Goal: Information Seeking & Learning: Find specific fact

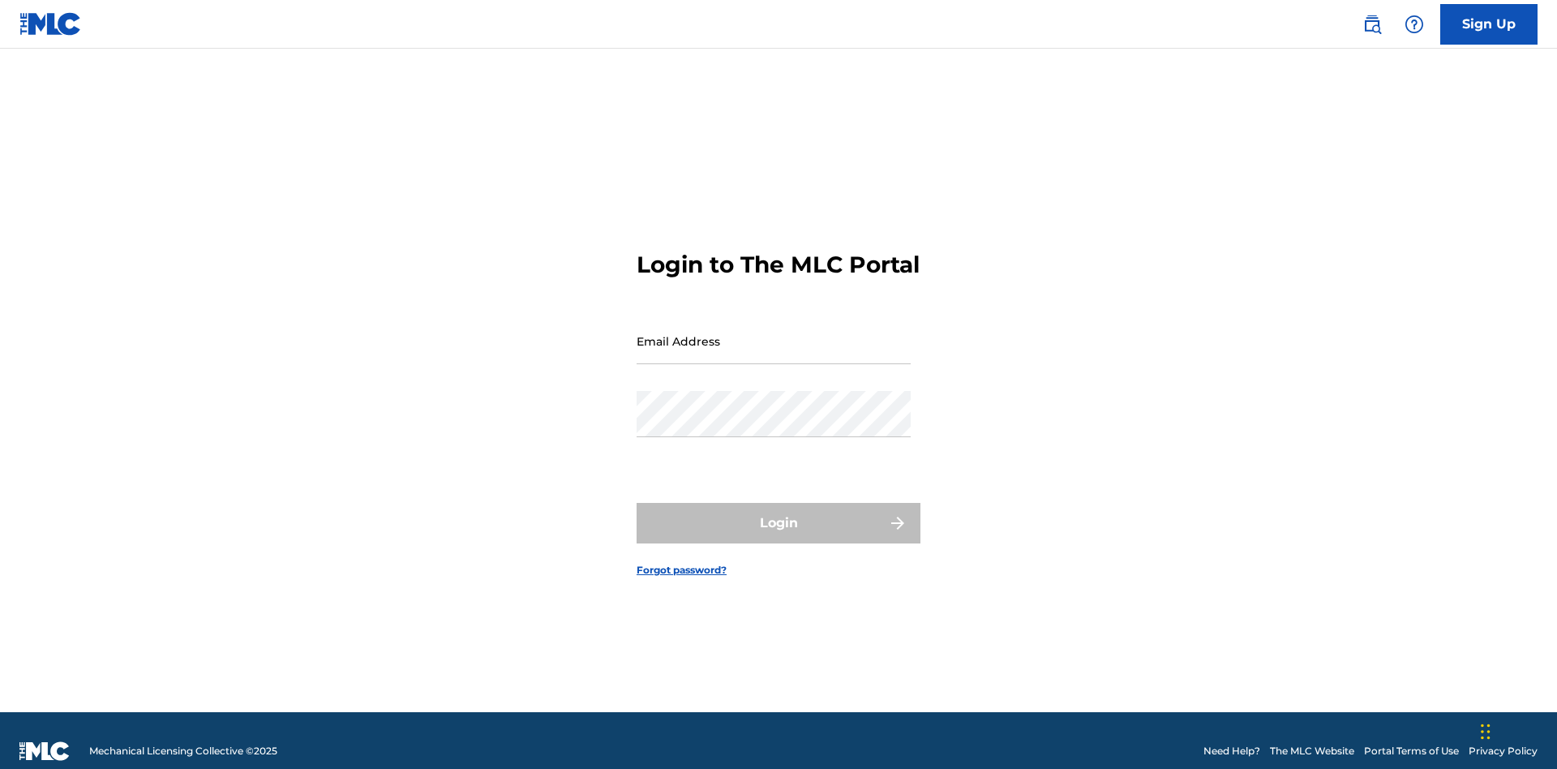
scroll to position [21, 0]
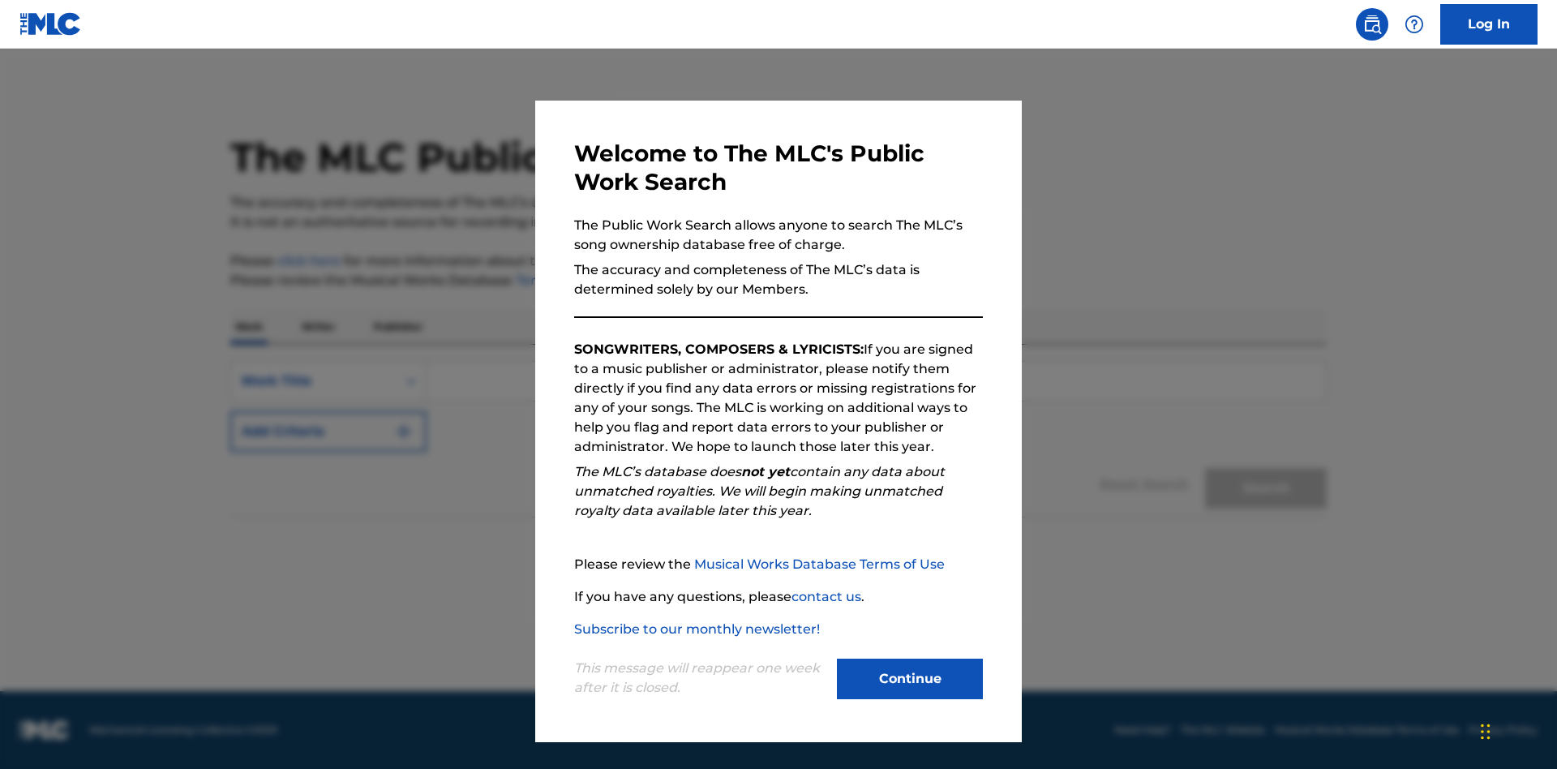
click at [910, 679] on button "Continue" at bounding box center [910, 678] width 146 height 41
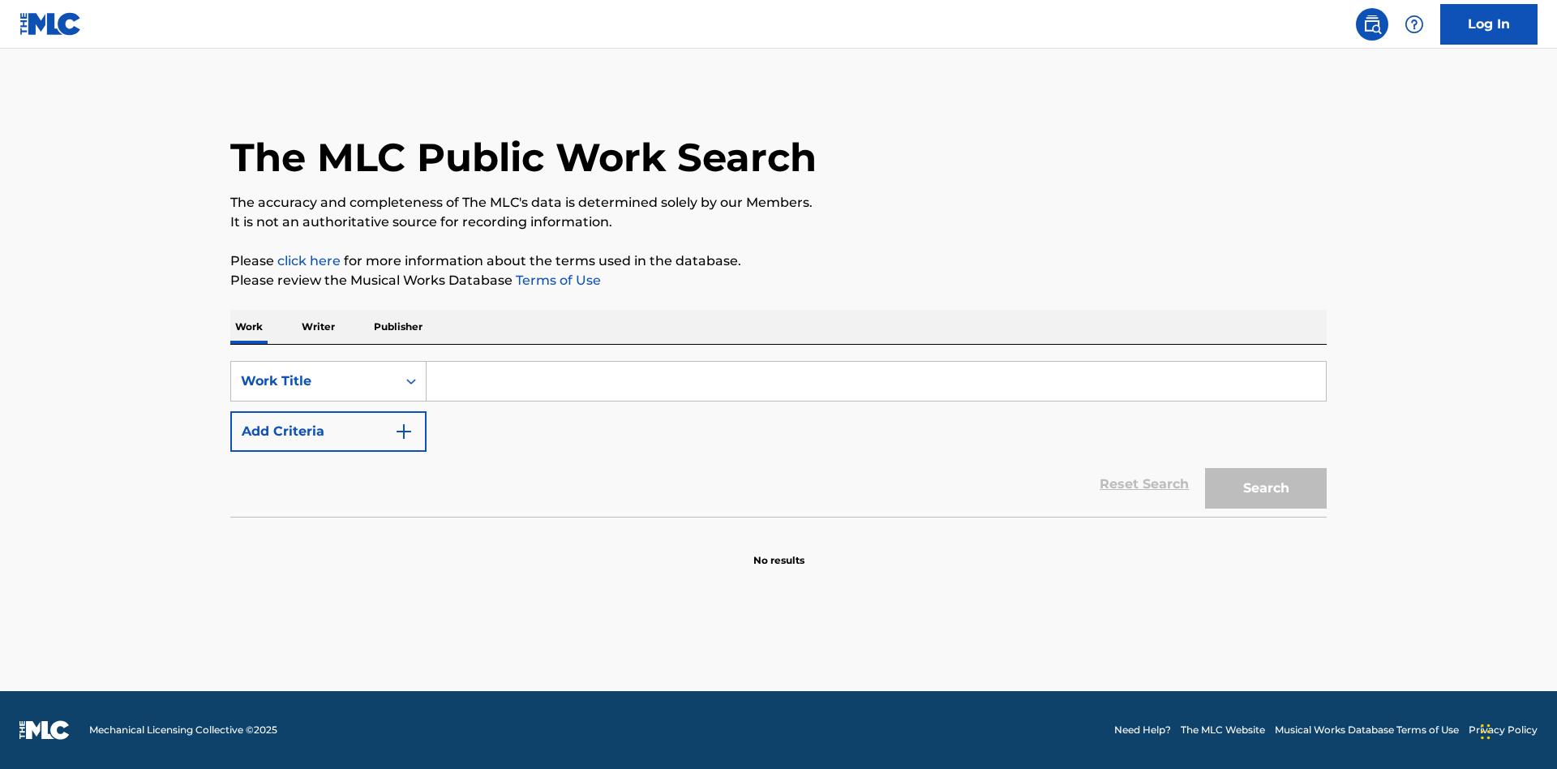
click at [876, 381] on input "Search Form" at bounding box center [875, 381] width 899 height 39
type input "MENEAME"
click at [1266, 488] on button "Search" at bounding box center [1266, 488] width 122 height 41
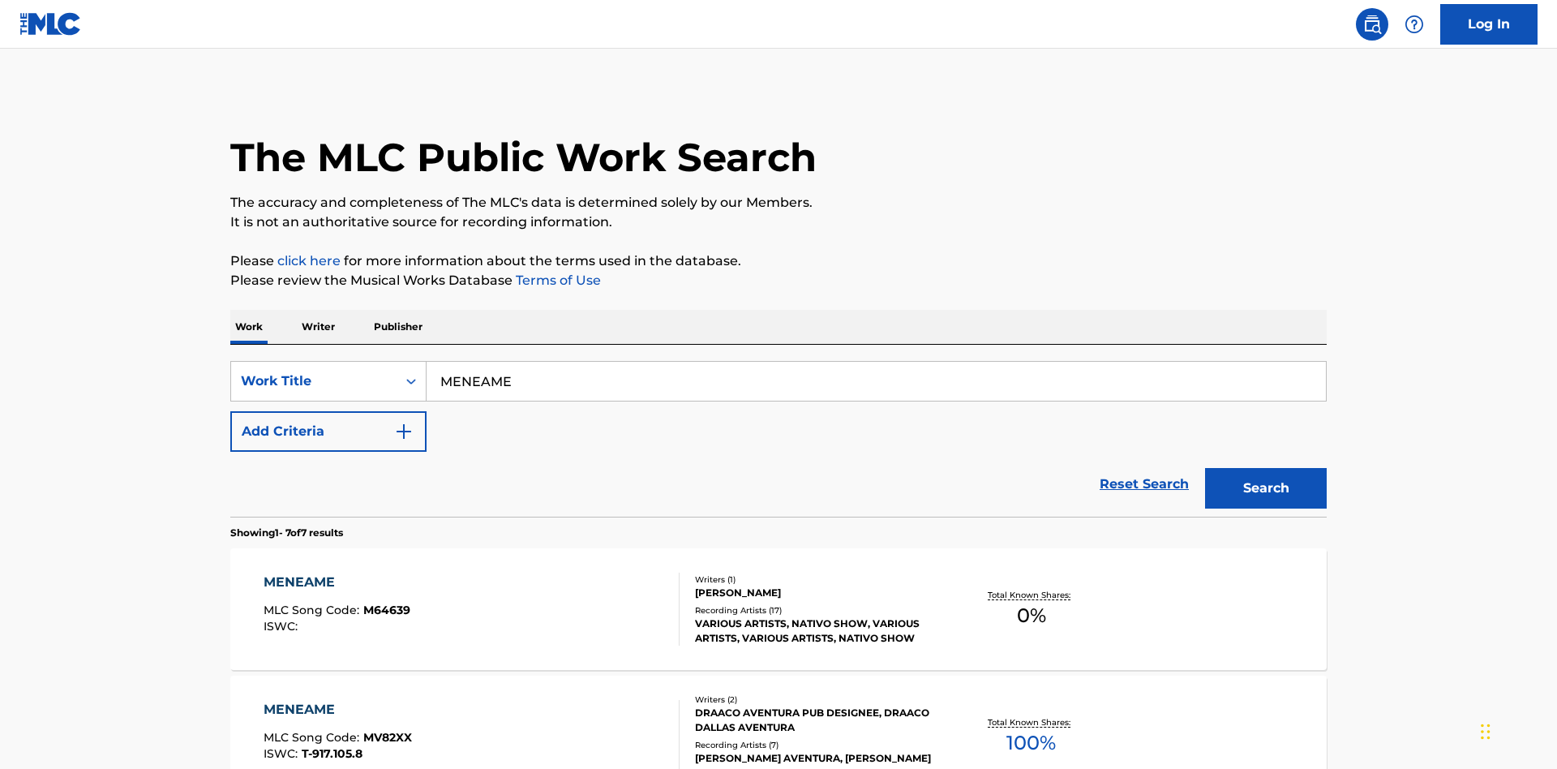
scroll to position [827, 0]
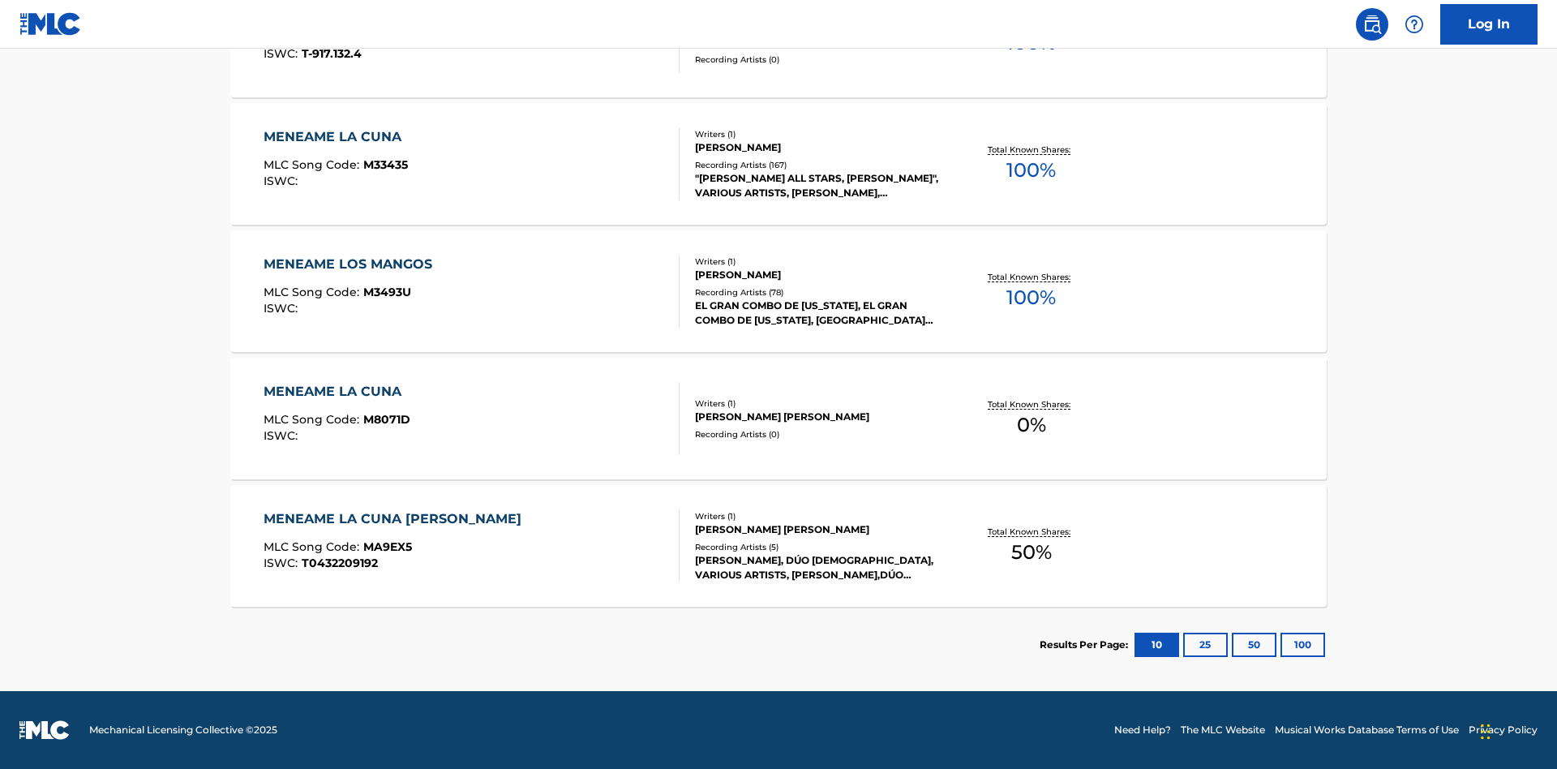
click at [1280, 645] on button "100" at bounding box center [1302, 644] width 45 height 24
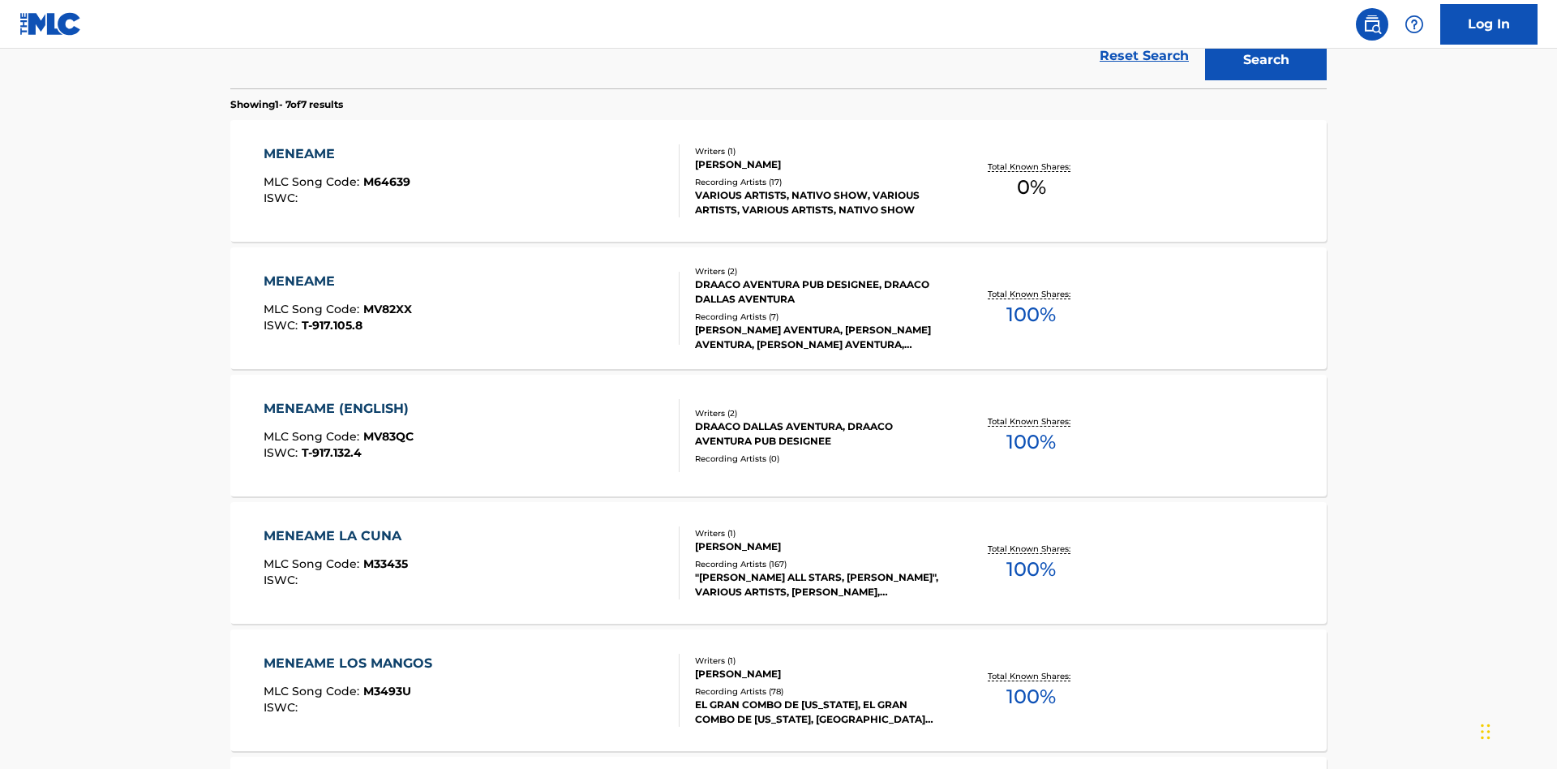
scroll to position [602, 0]
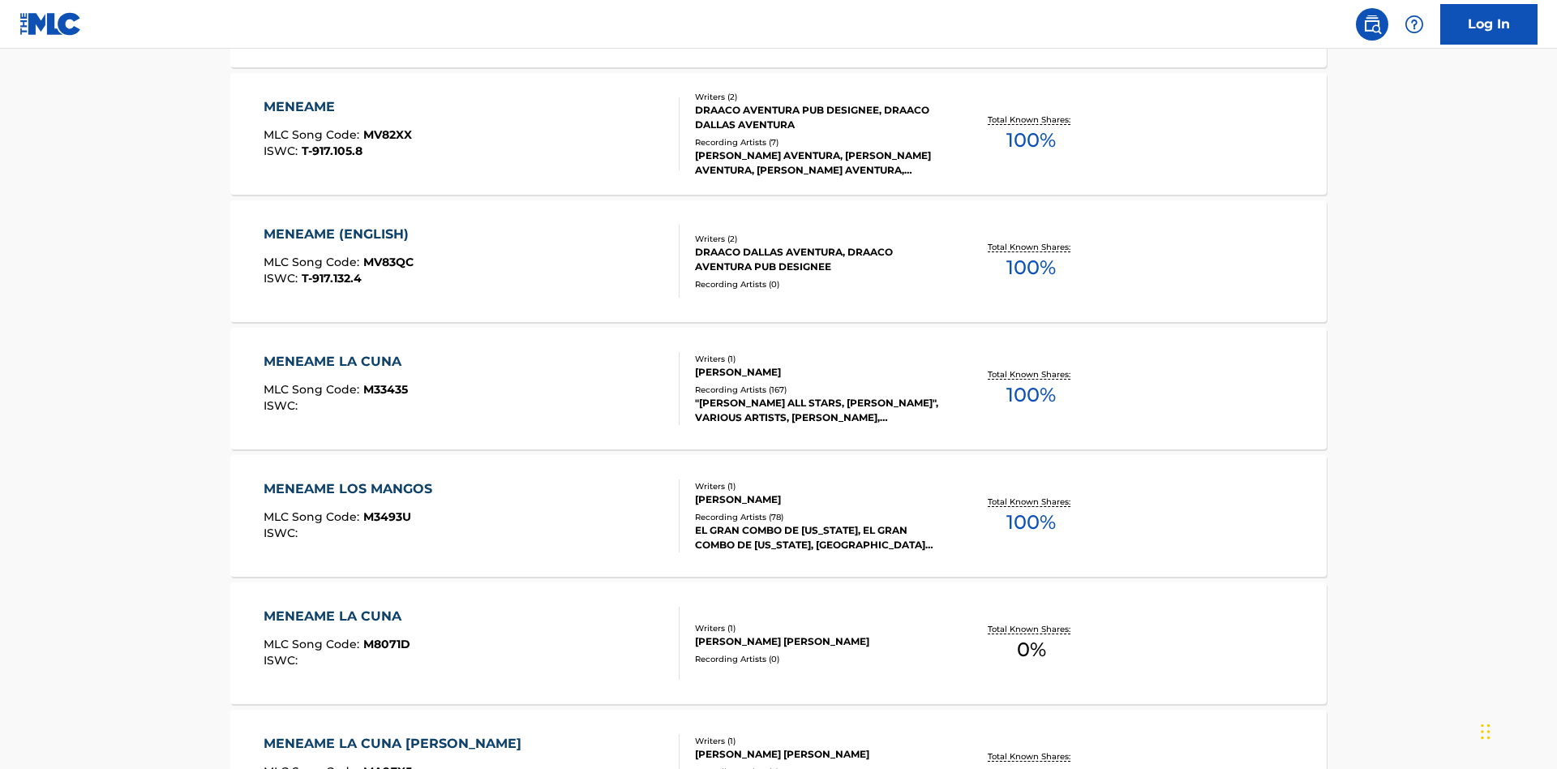
click at [336, 107] on div "MENEAME" at bounding box center [338, 106] width 148 height 19
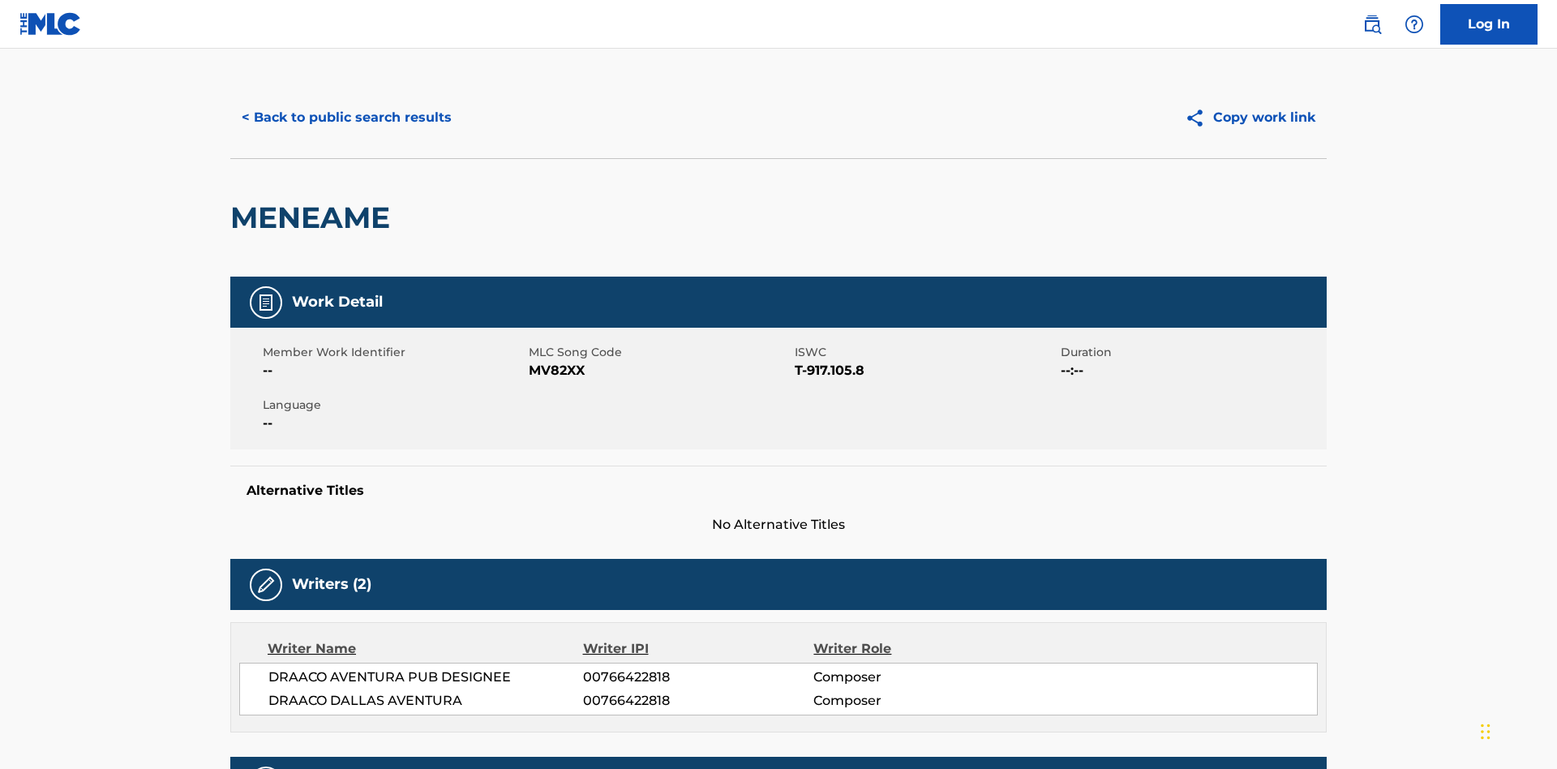
click at [345, 118] on button "< Back to public search results" at bounding box center [346, 117] width 233 height 41
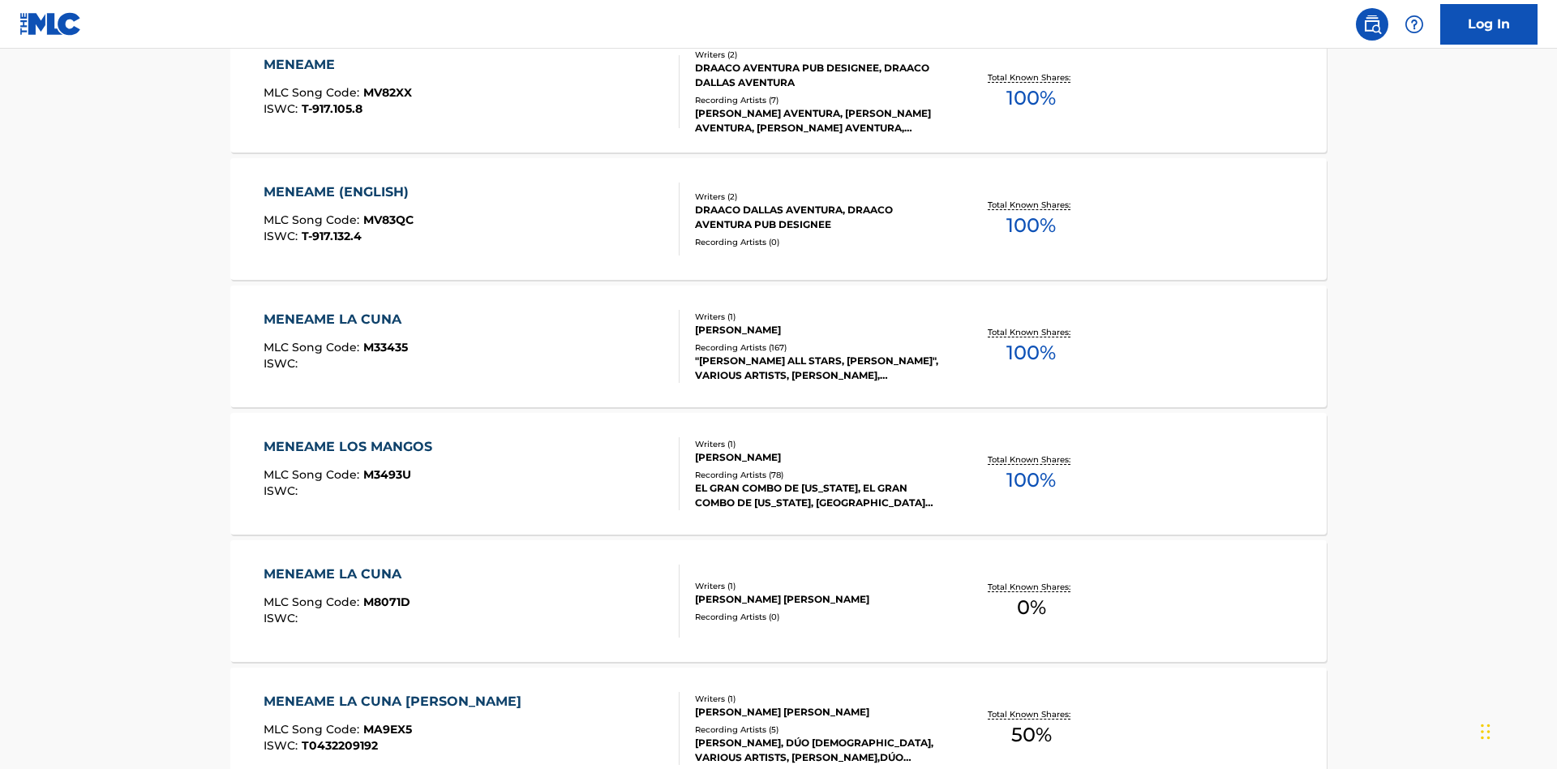
scroll to position [268, 0]
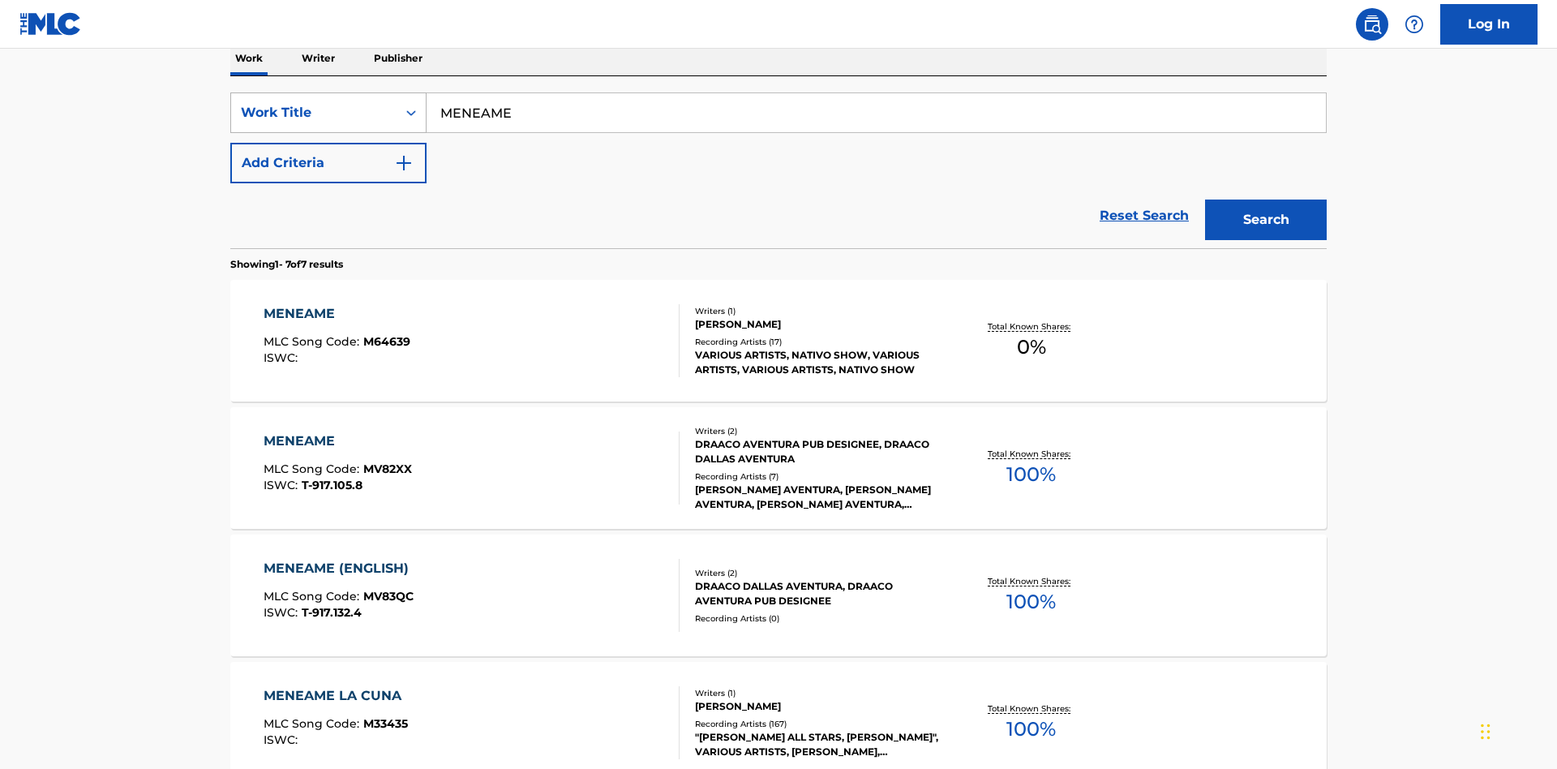
click at [314, 113] on div "Work Title" at bounding box center [314, 112] width 146 height 19
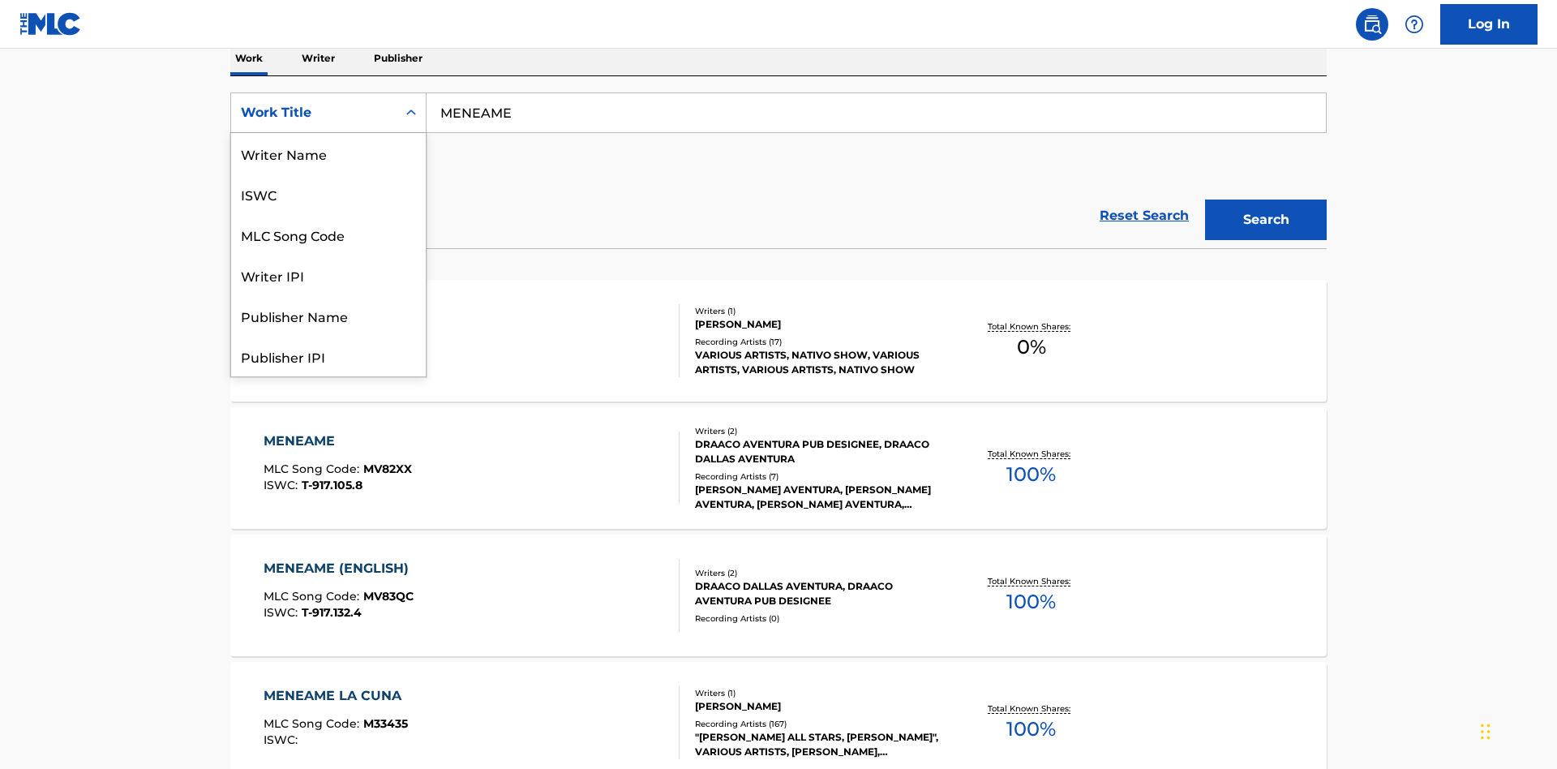
scroll to position [81, 0]
click at [328, 133] on div "ISWC" at bounding box center [328, 112] width 195 height 41
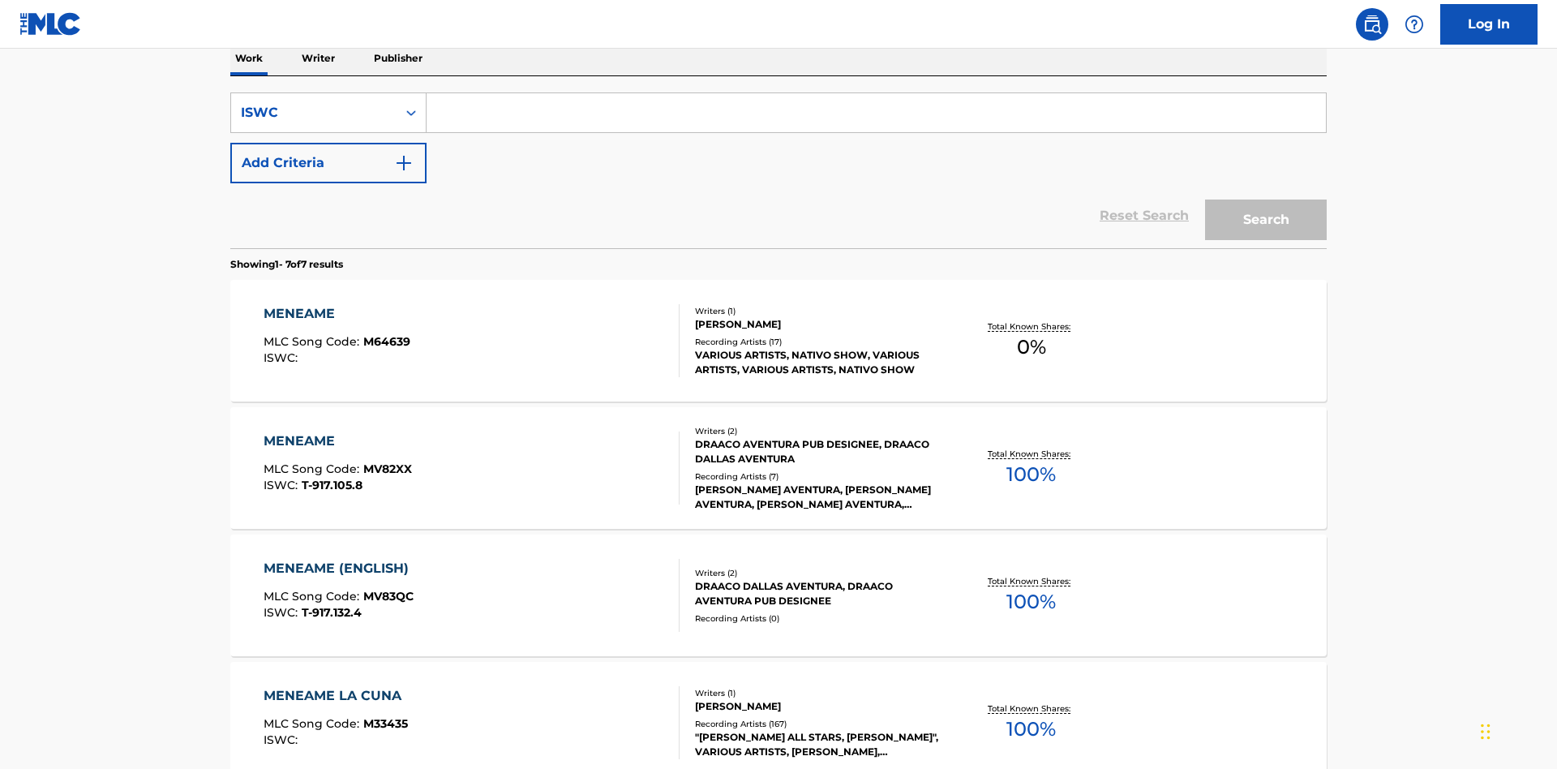
scroll to position [0, 0]
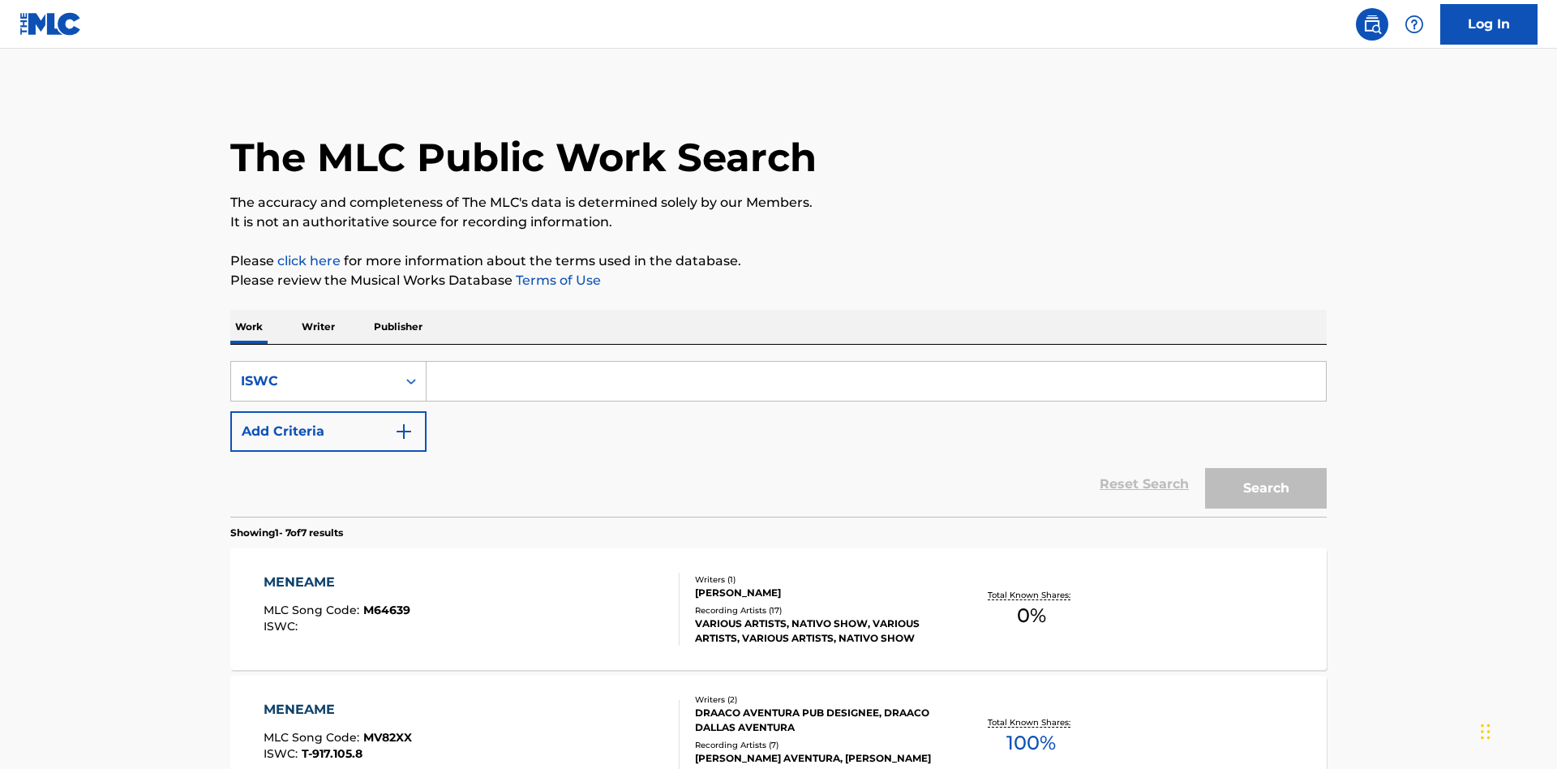
click at [876, 362] on input "Search Form" at bounding box center [875, 381] width 899 height 39
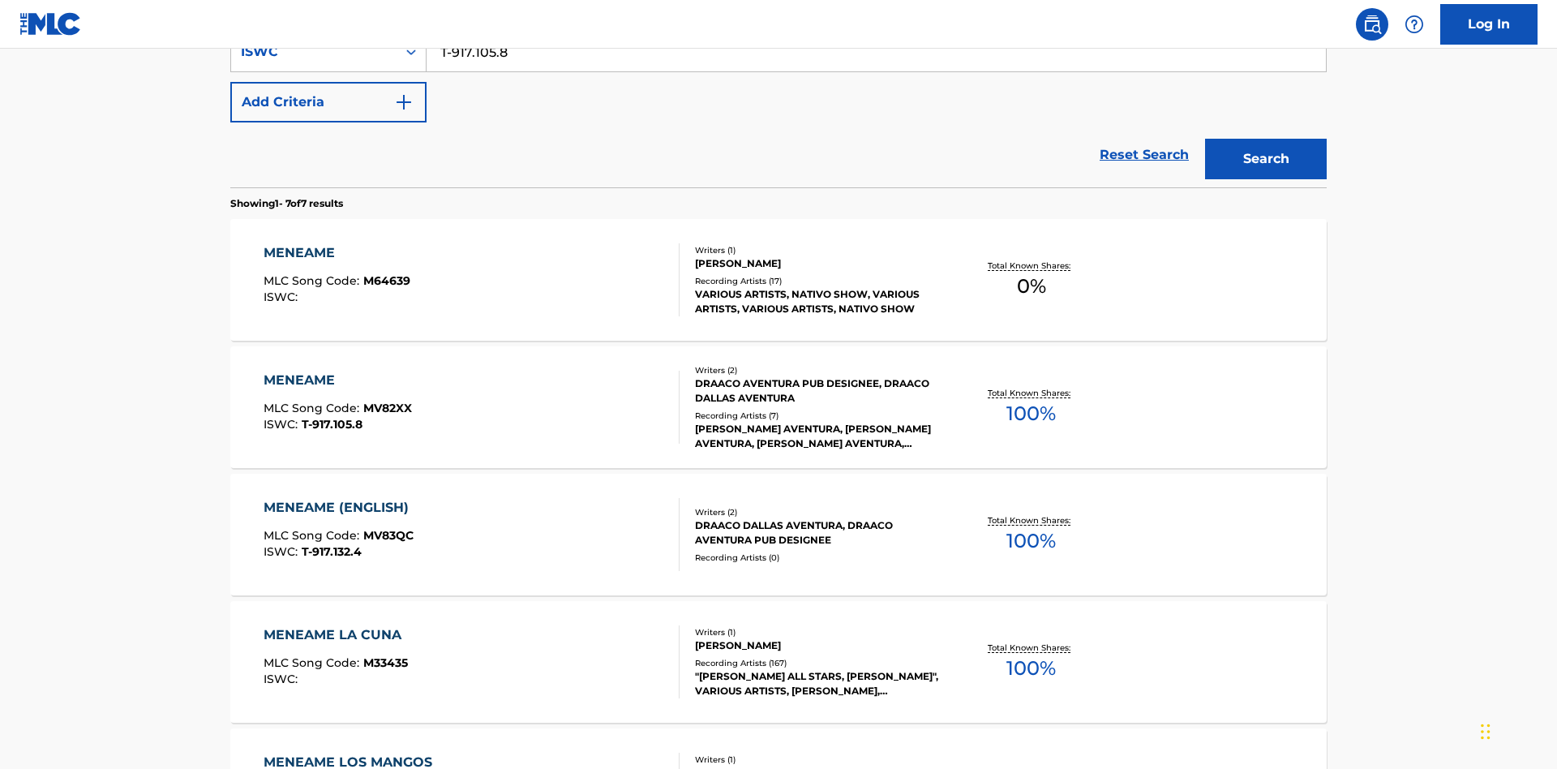
type input "T-917.105.8"
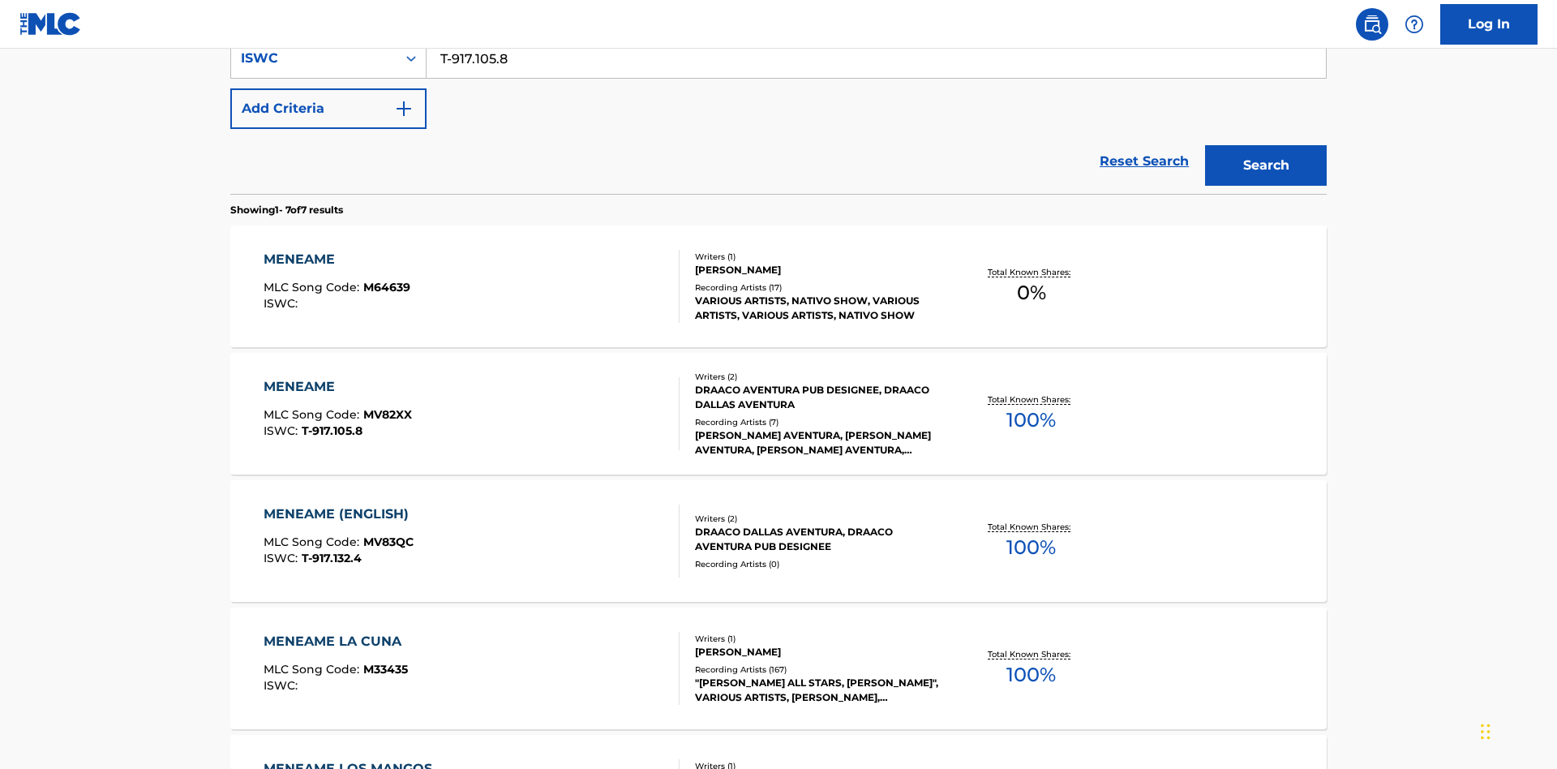
click at [1266, 145] on button "Search" at bounding box center [1266, 165] width 122 height 41
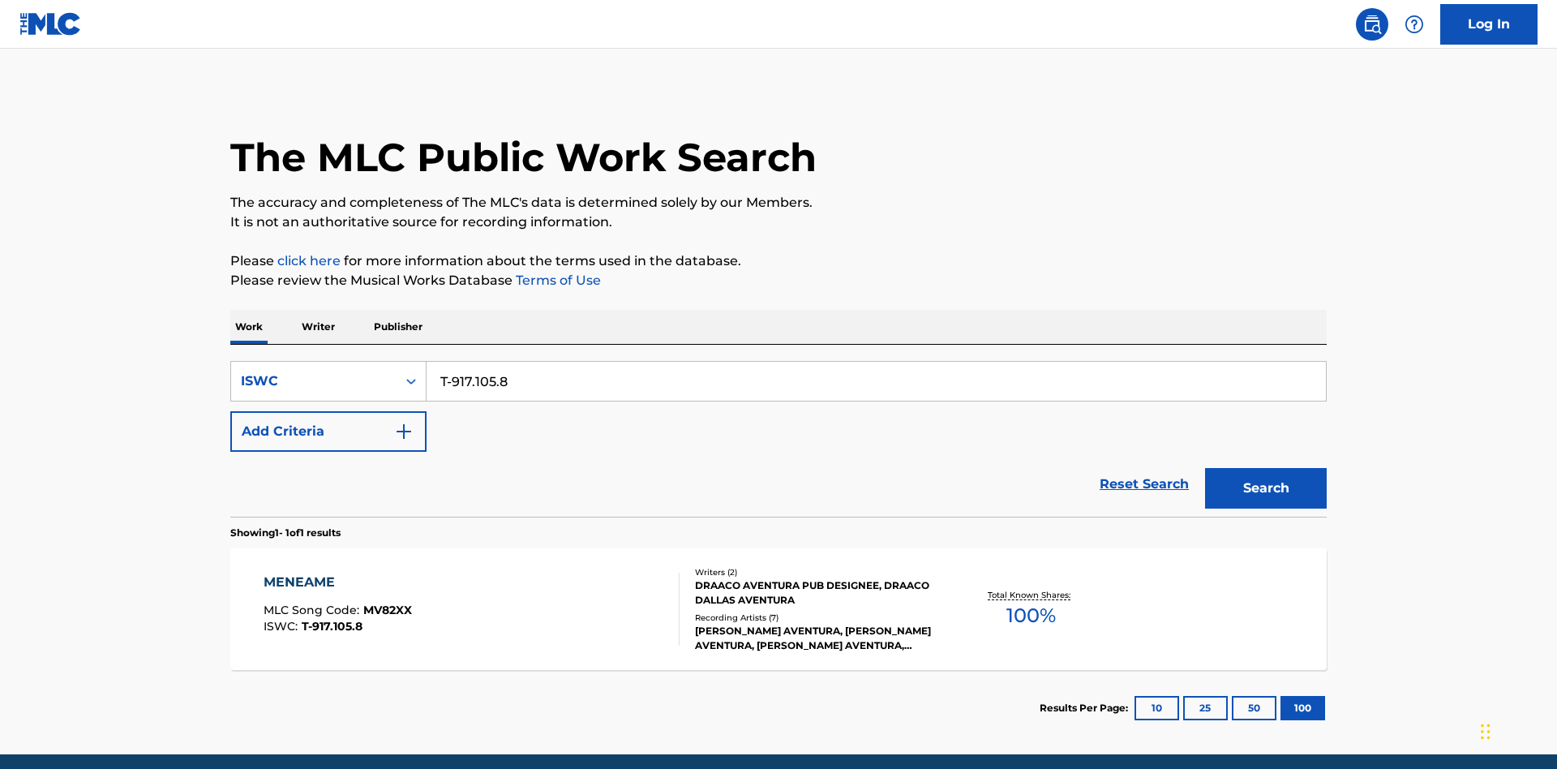
scroll to position [63, 0]
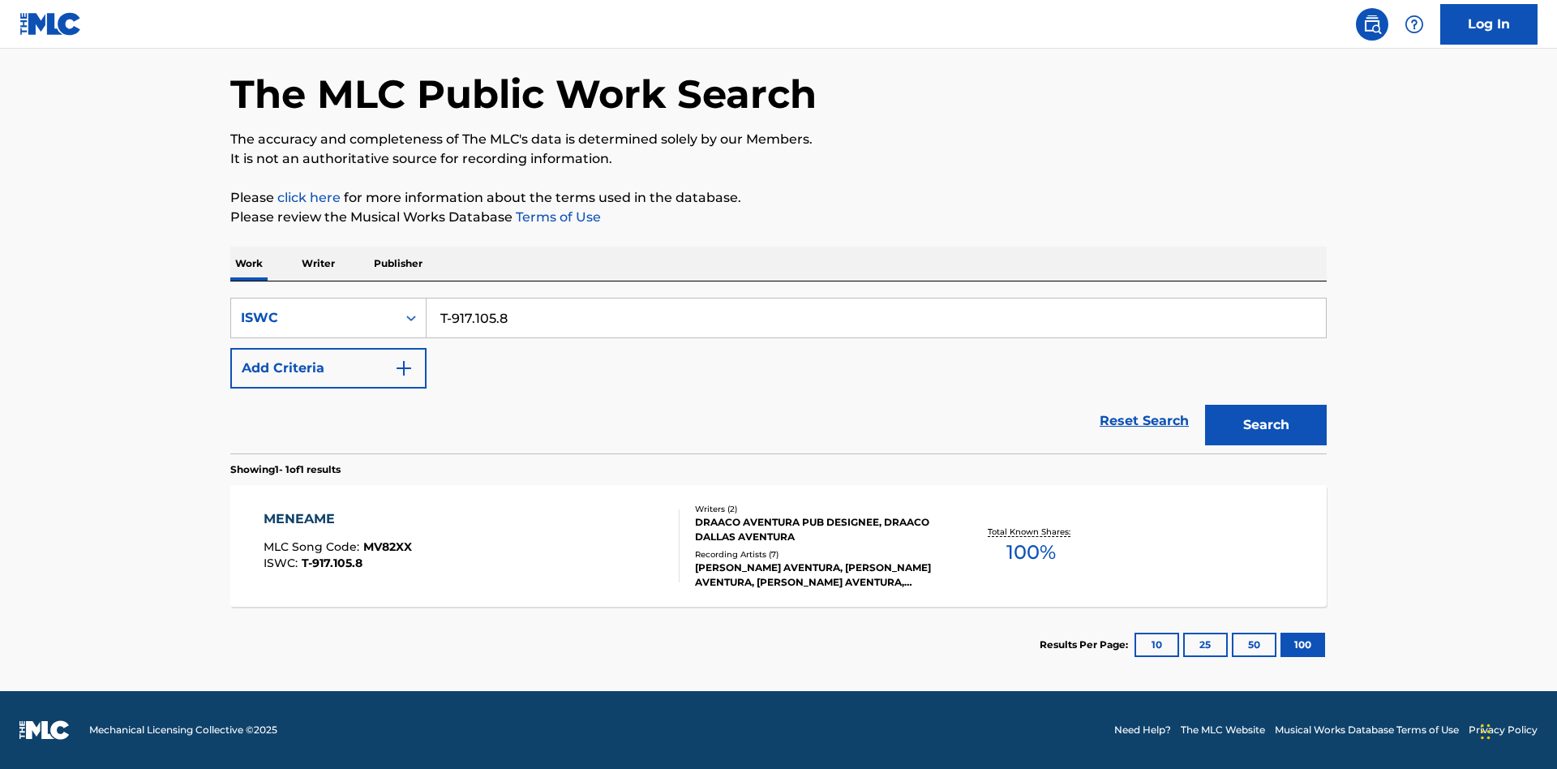
click at [336, 519] on div "MENEAME" at bounding box center [338, 518] width 148 height 19
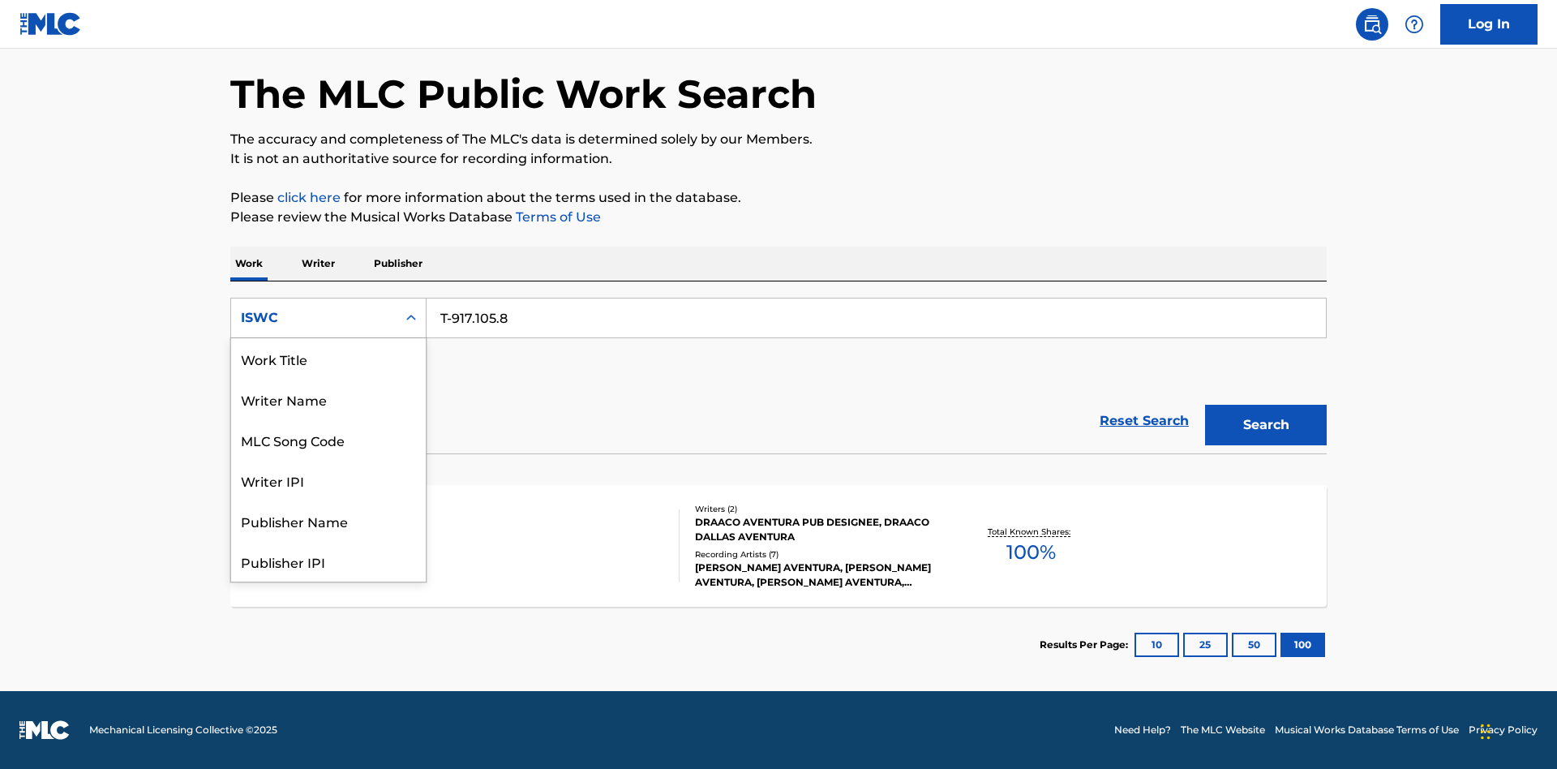
scroll to position [81, 0]
click at [328, 358] on div "MLC Song Code" at bounding box center [328, 358] width 195 height 41
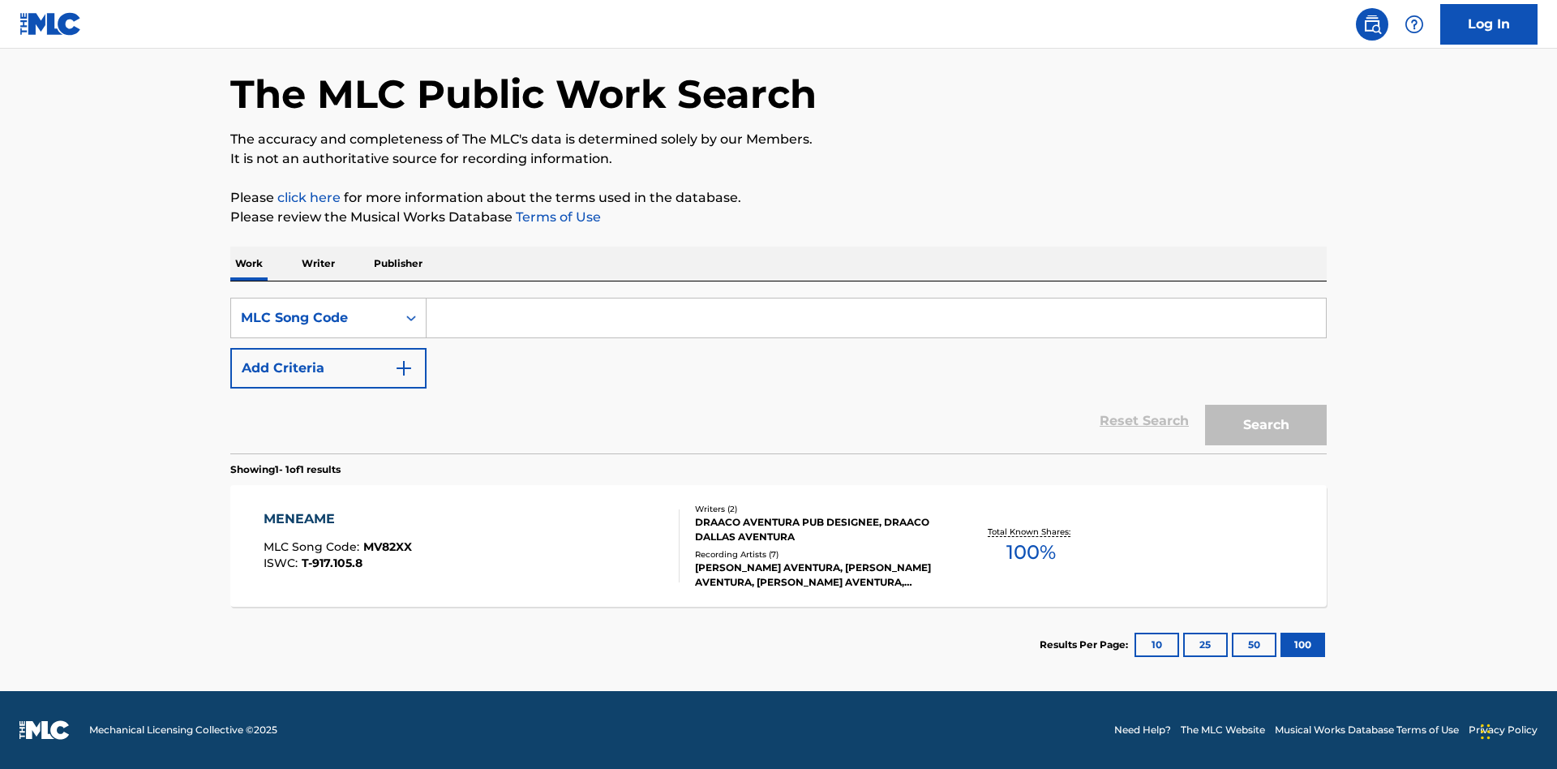
click at [876, 318] on input "Search Form" at bounding box center [875, 317] width 899 height 39
type input "MV82XX"
click at [1266, 425] on button "Search" at bounding box center [1266, 425] width 122 height 41
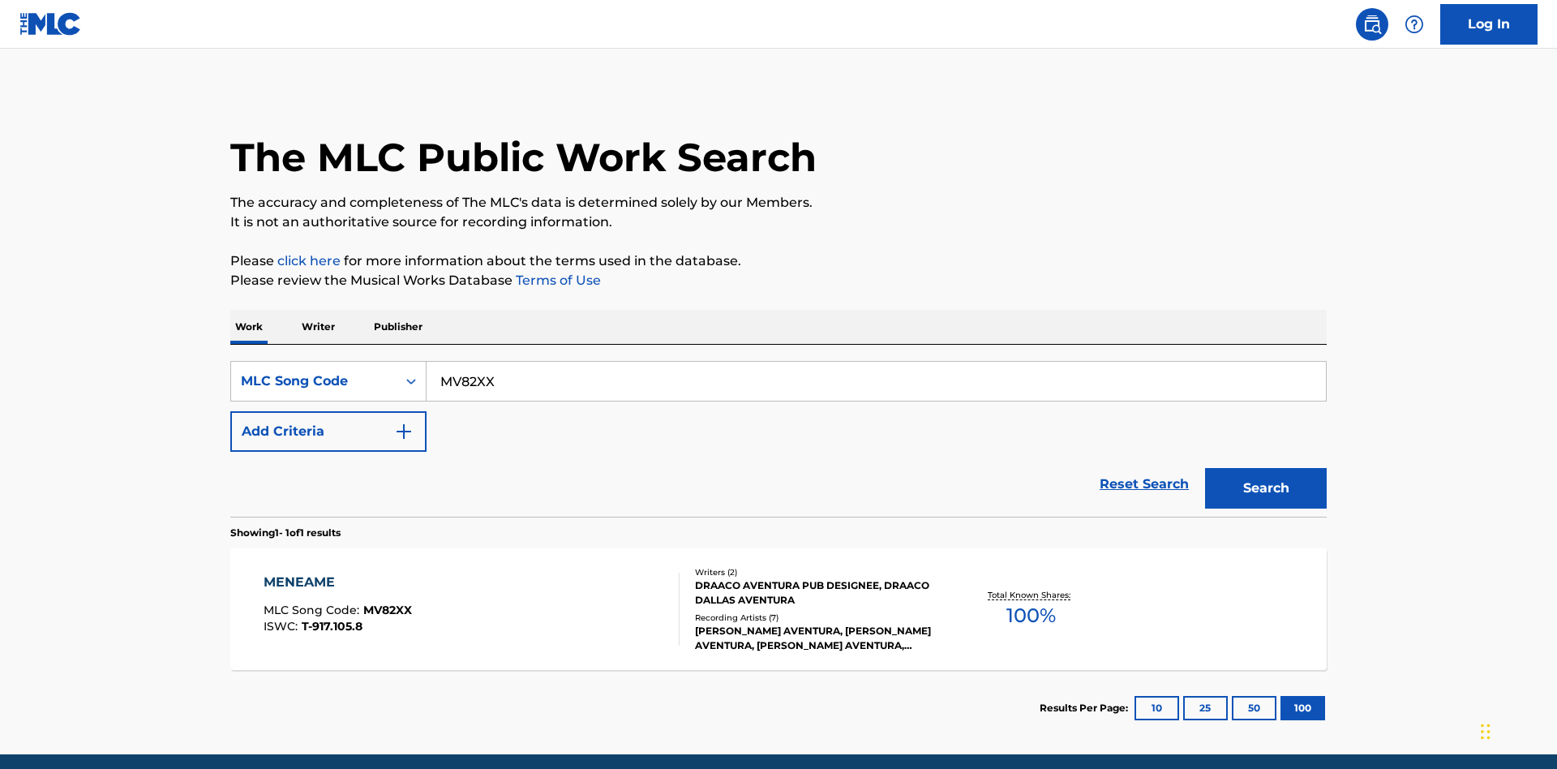
scroll to position [63, 0]
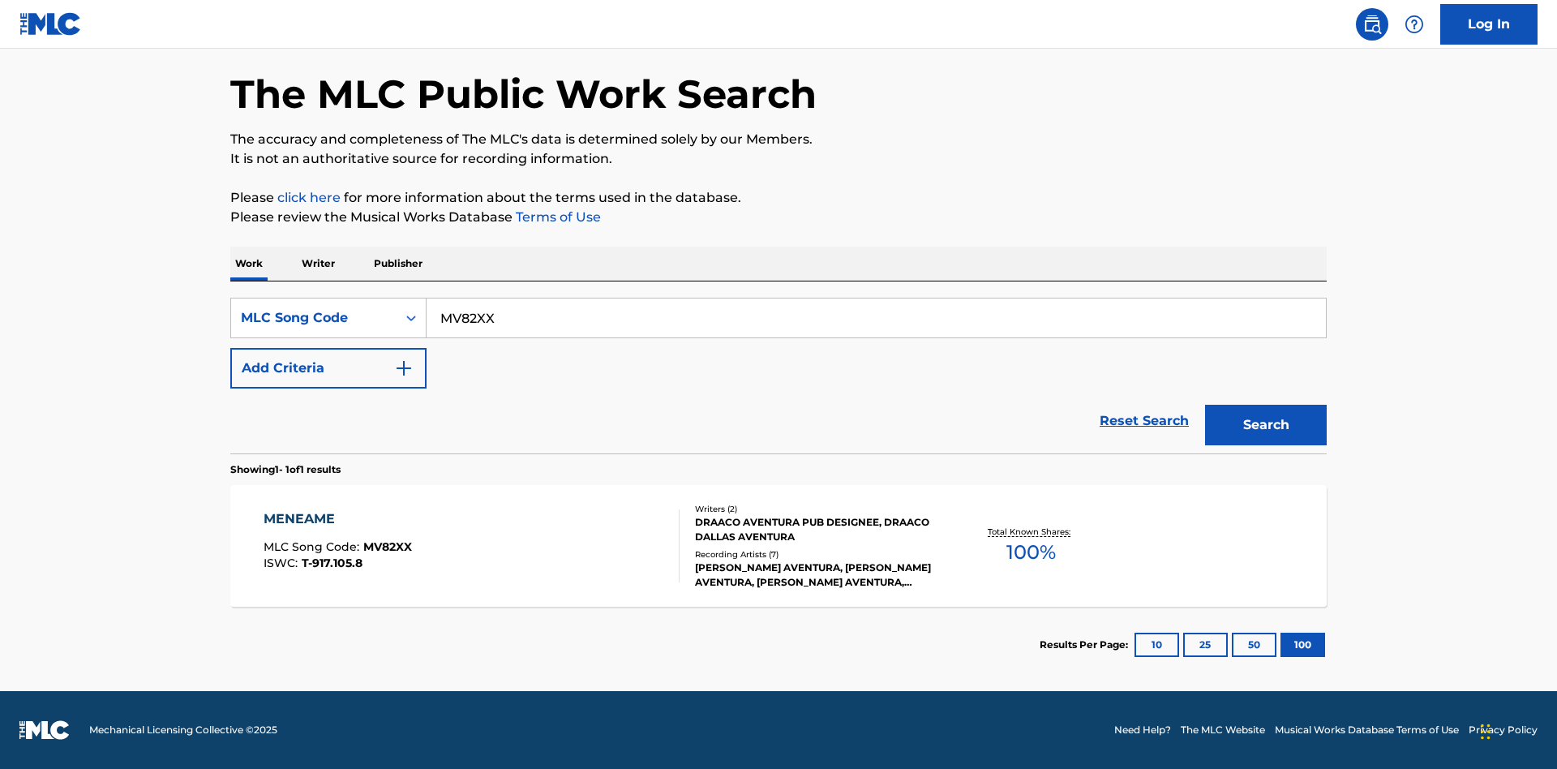
click at [336, 519] on div "MENEAME" at bounding box center [338, 518] width 148 height 19
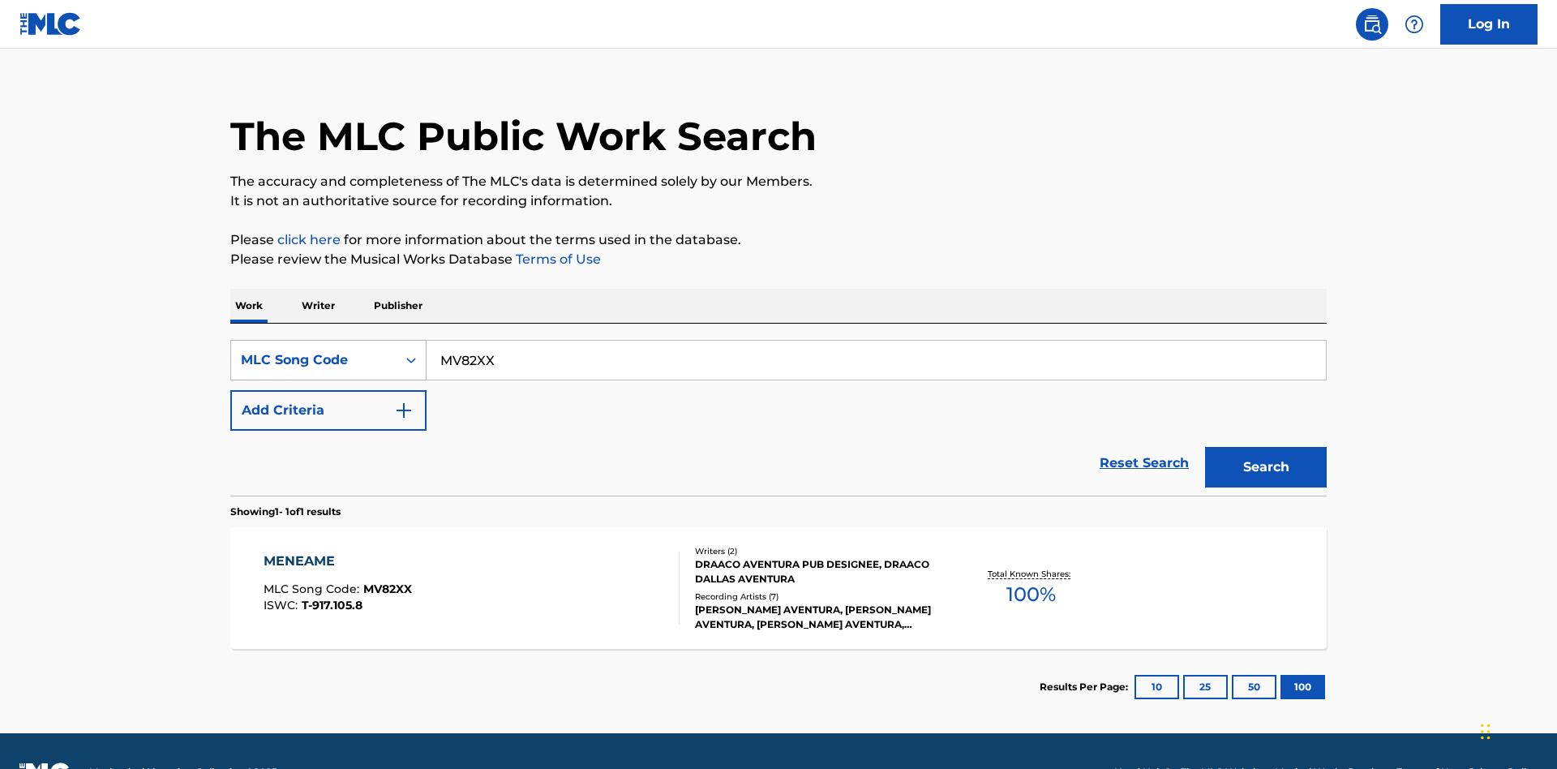
click at [314, 350] on div "MLC Song Code" at bounding box center [314, 359] width 146 height 19
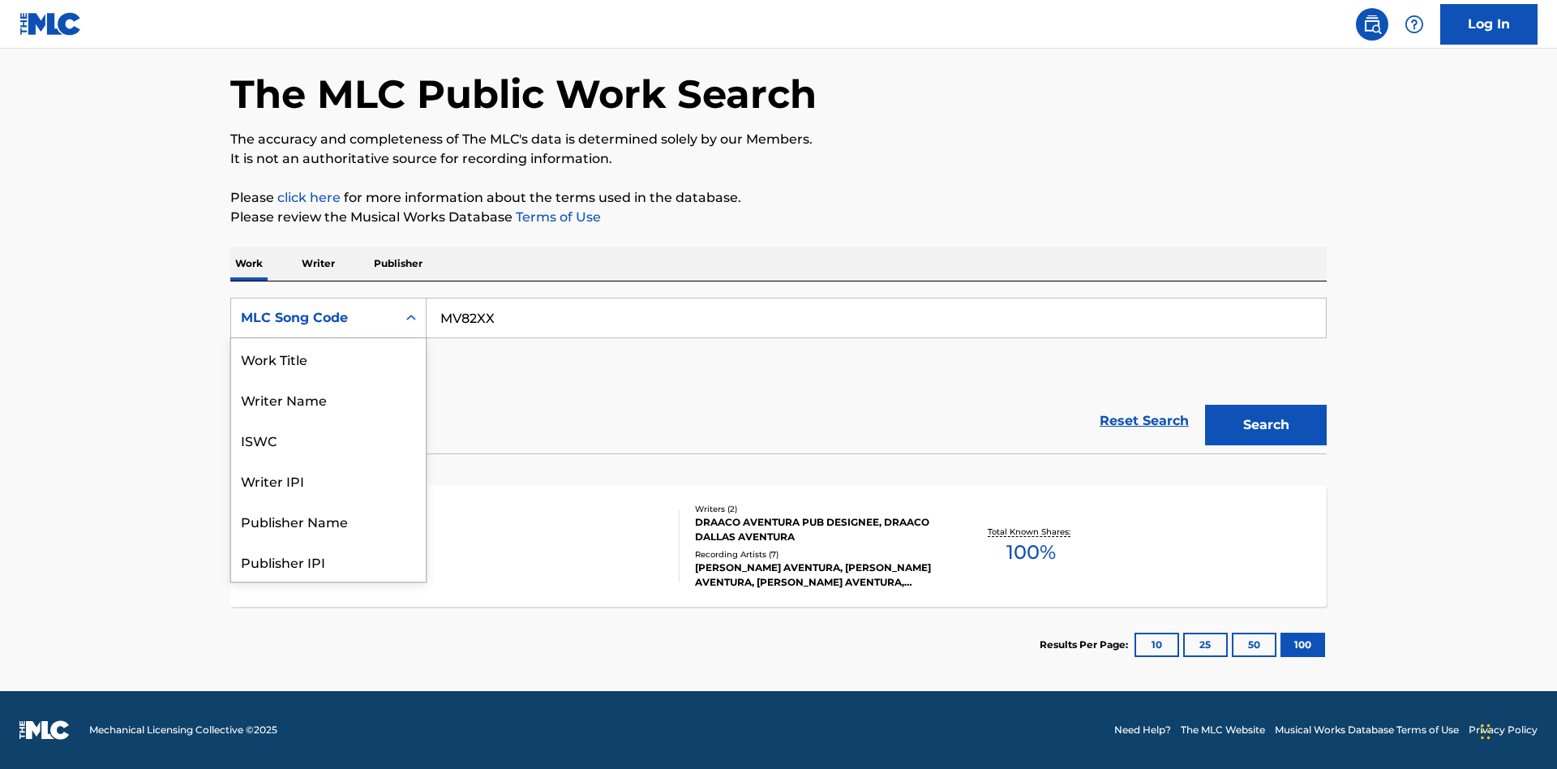
scroll to position [81, 0]
click at [328, 338] on div "Writer Name" at bounding box center [328, 318] width 195 height 41
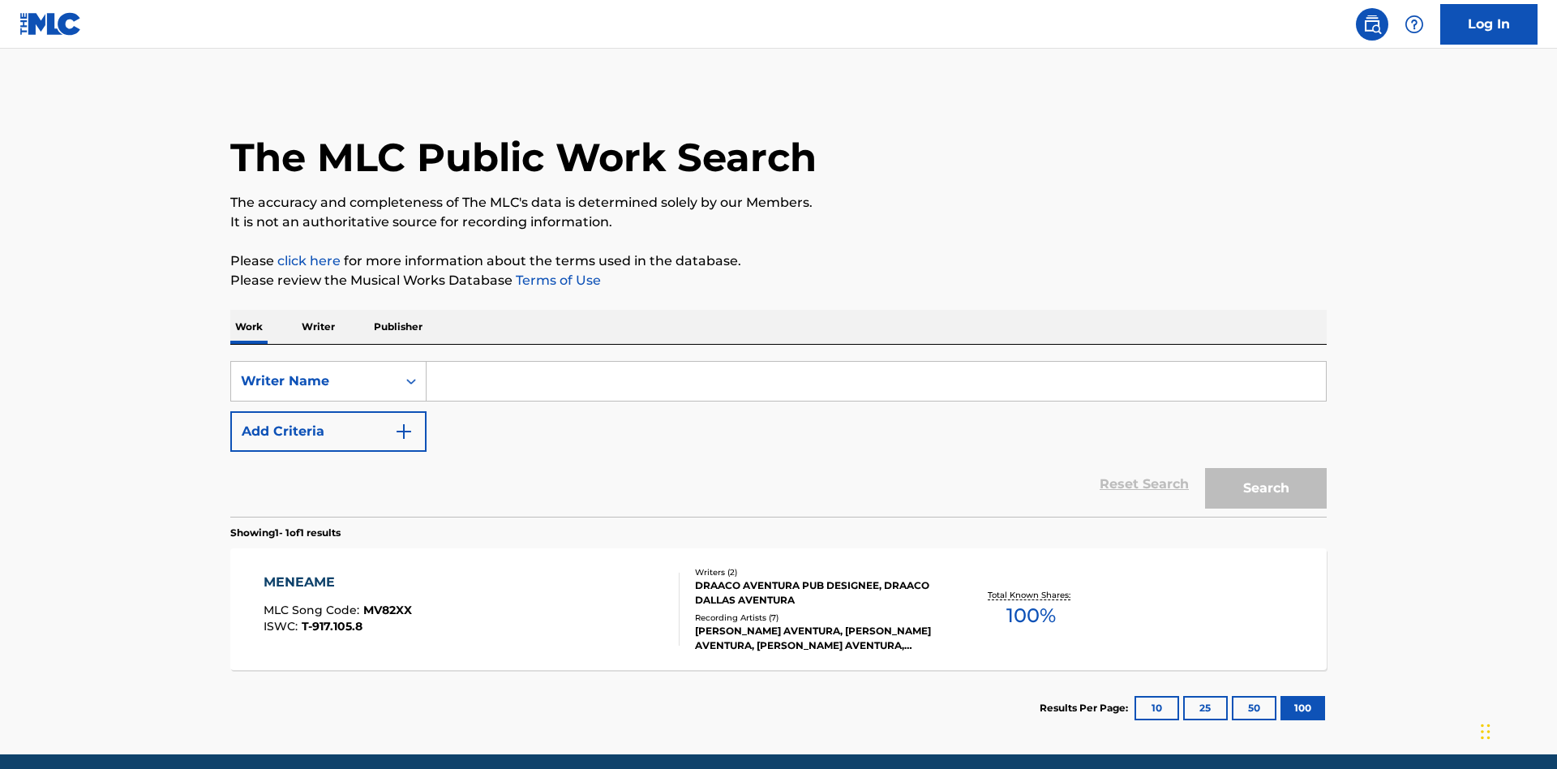
click at [876, 362] on input "Search Form" at bounding box center [875, 381] width 899 height 39
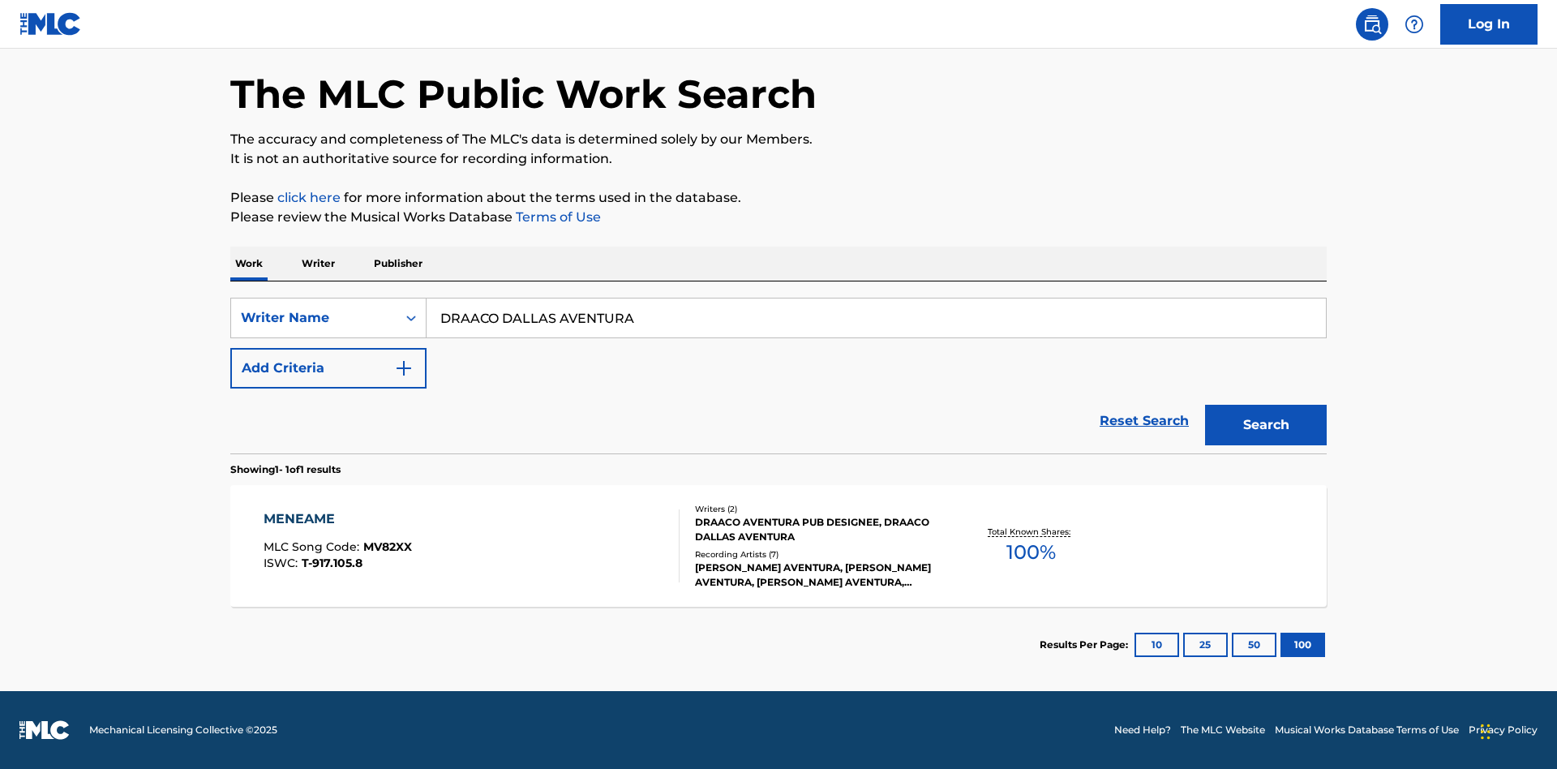
type input "DRAACO DALLAS AVENTURA"
click at [1266, 425] on button "Search" at bounding box center [1266, 425] width 122 height 41
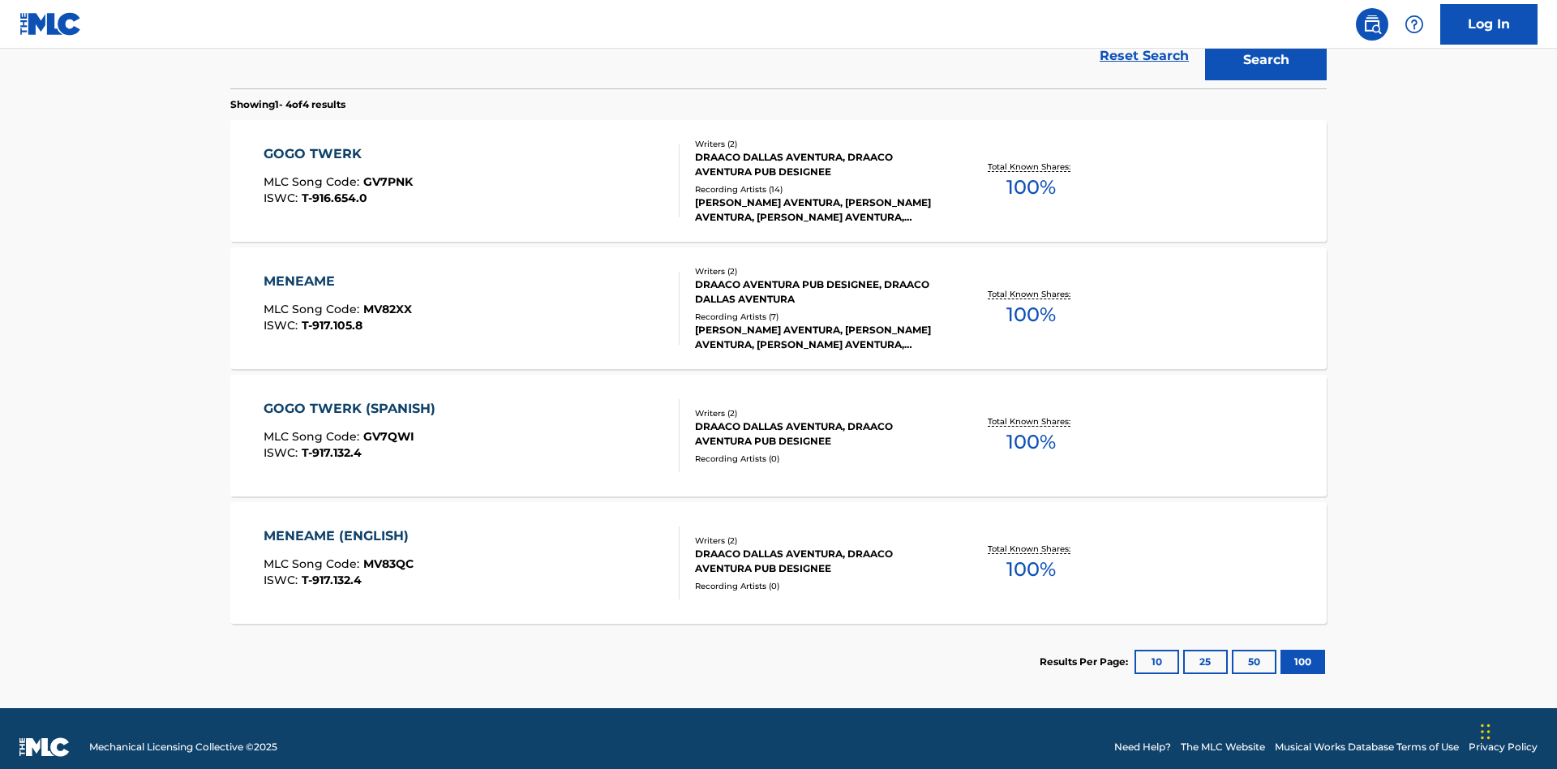
scroll to position [445, 0]
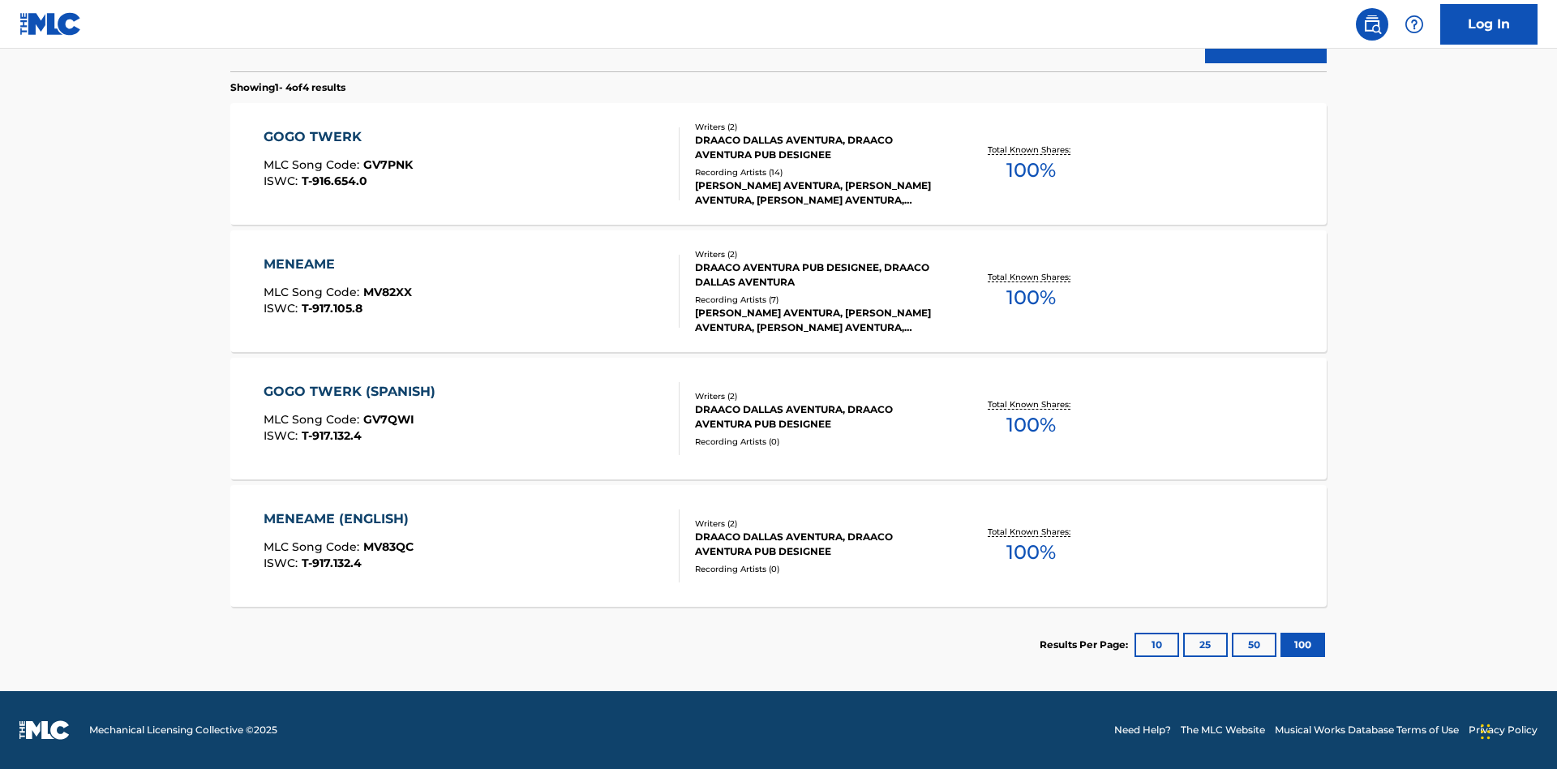
click at [336, 264] on div "MENEAME" at bounding box center [338, 264] width 148 height 19
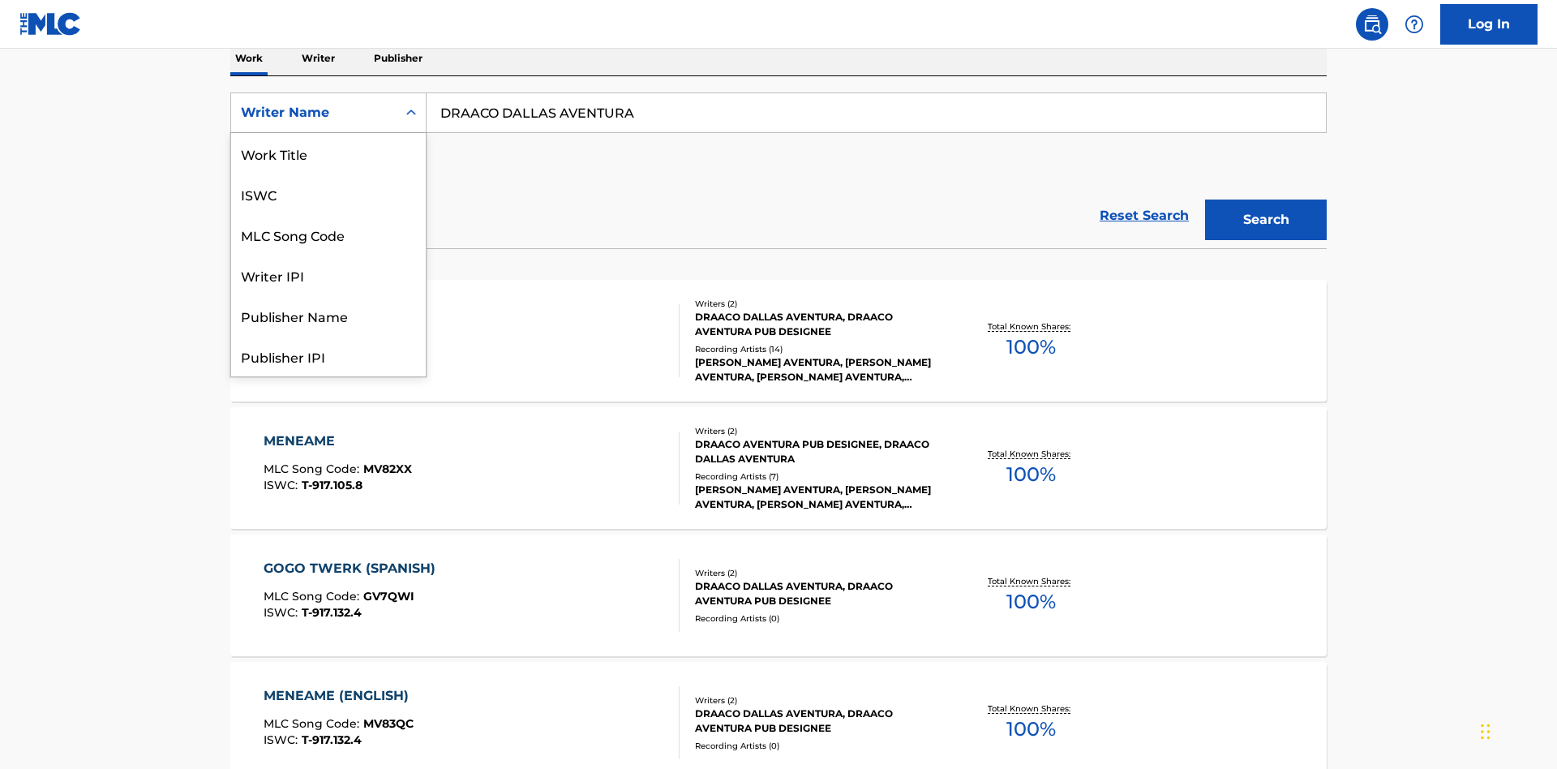
scroll to position [81, 0]
click at [328, 194] on div "Writer IPI" at bounding box center [328, 194] width 195 height 41
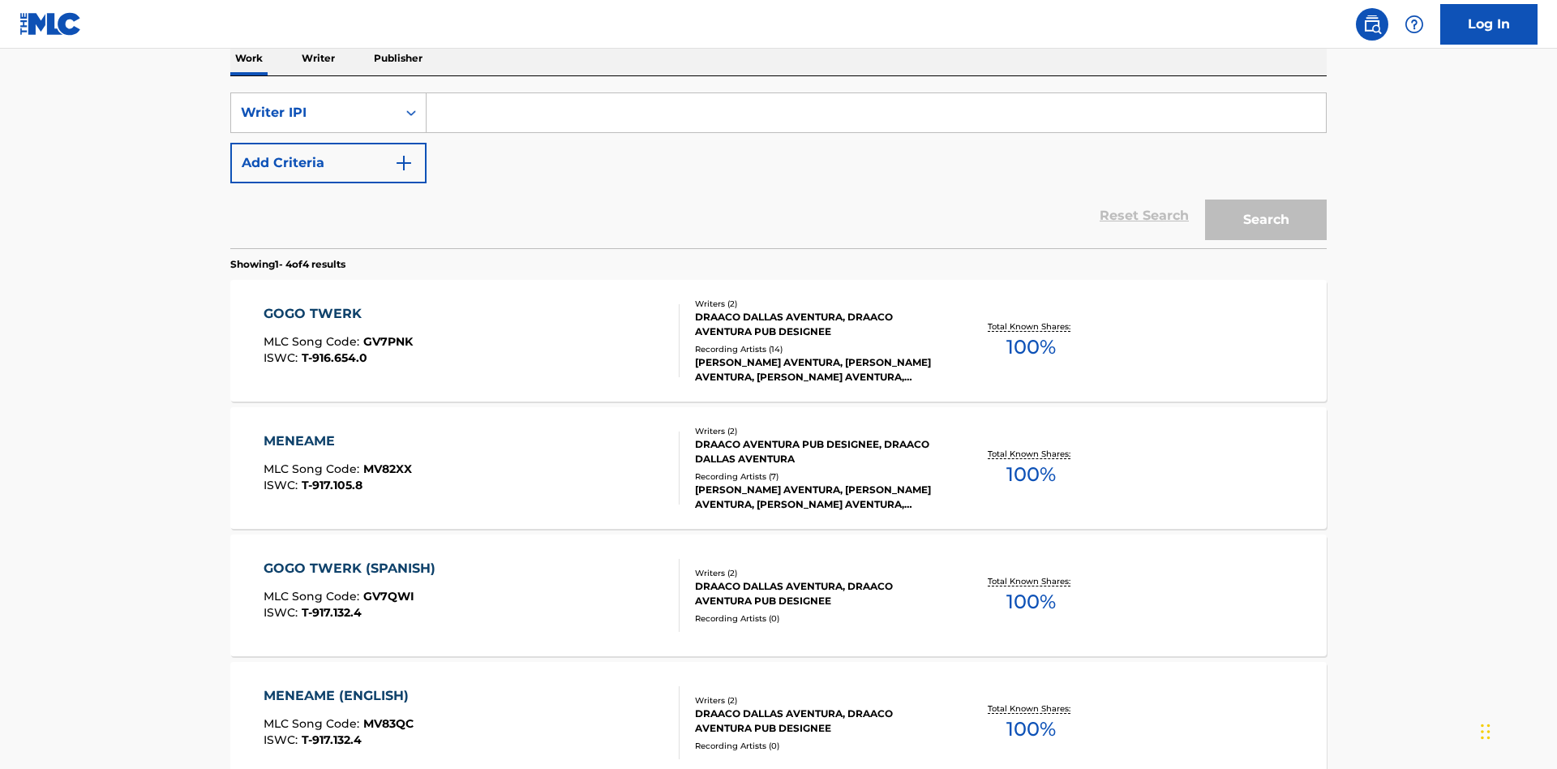
click at [876, 117] on input "Search Form" at bounding box center [875, 112] width 899 height 39
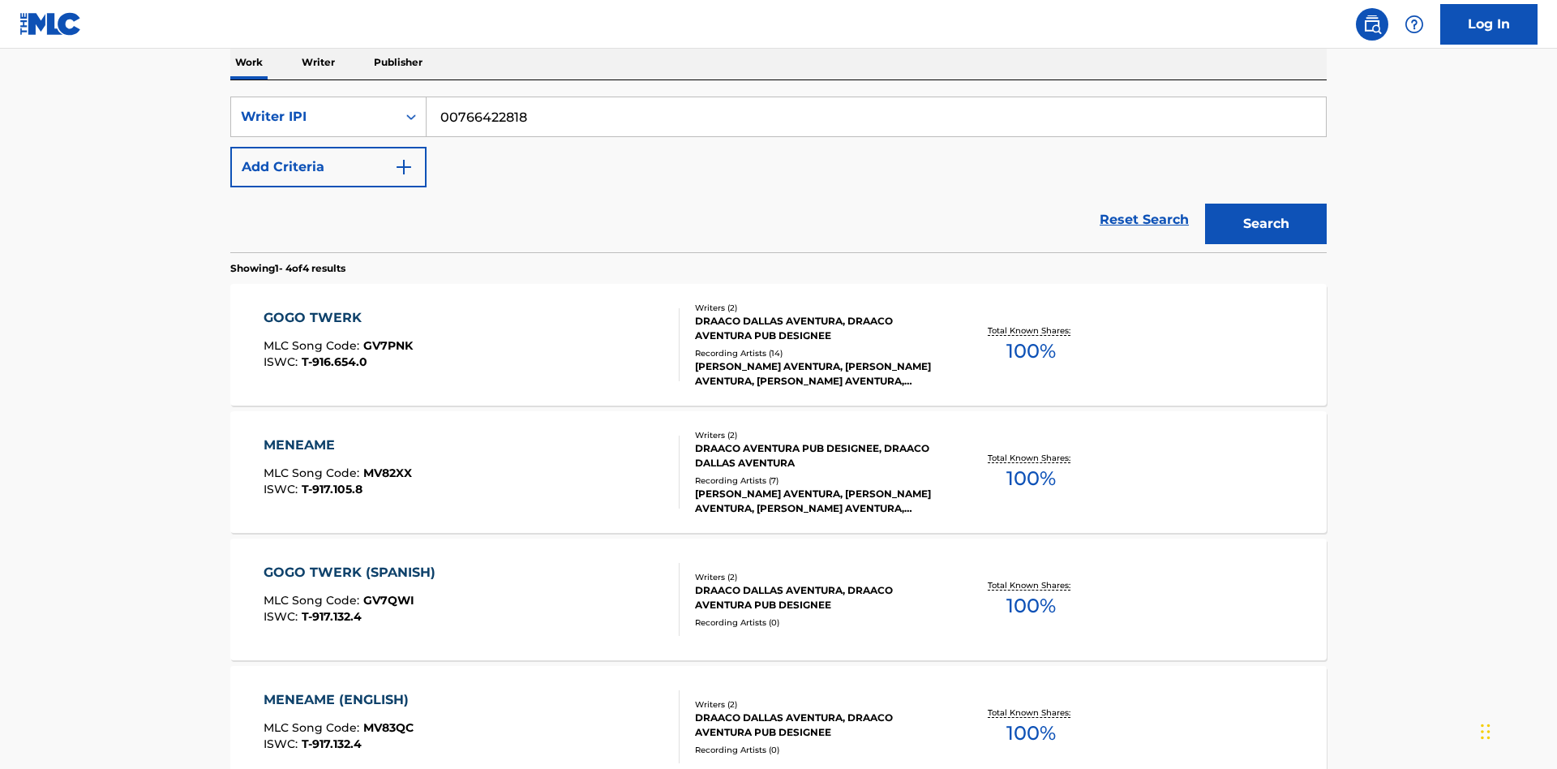
type input "00766422818"
click at [1266, 204] on button "Search" at bounding box center [1266, 224] width 122 height 41
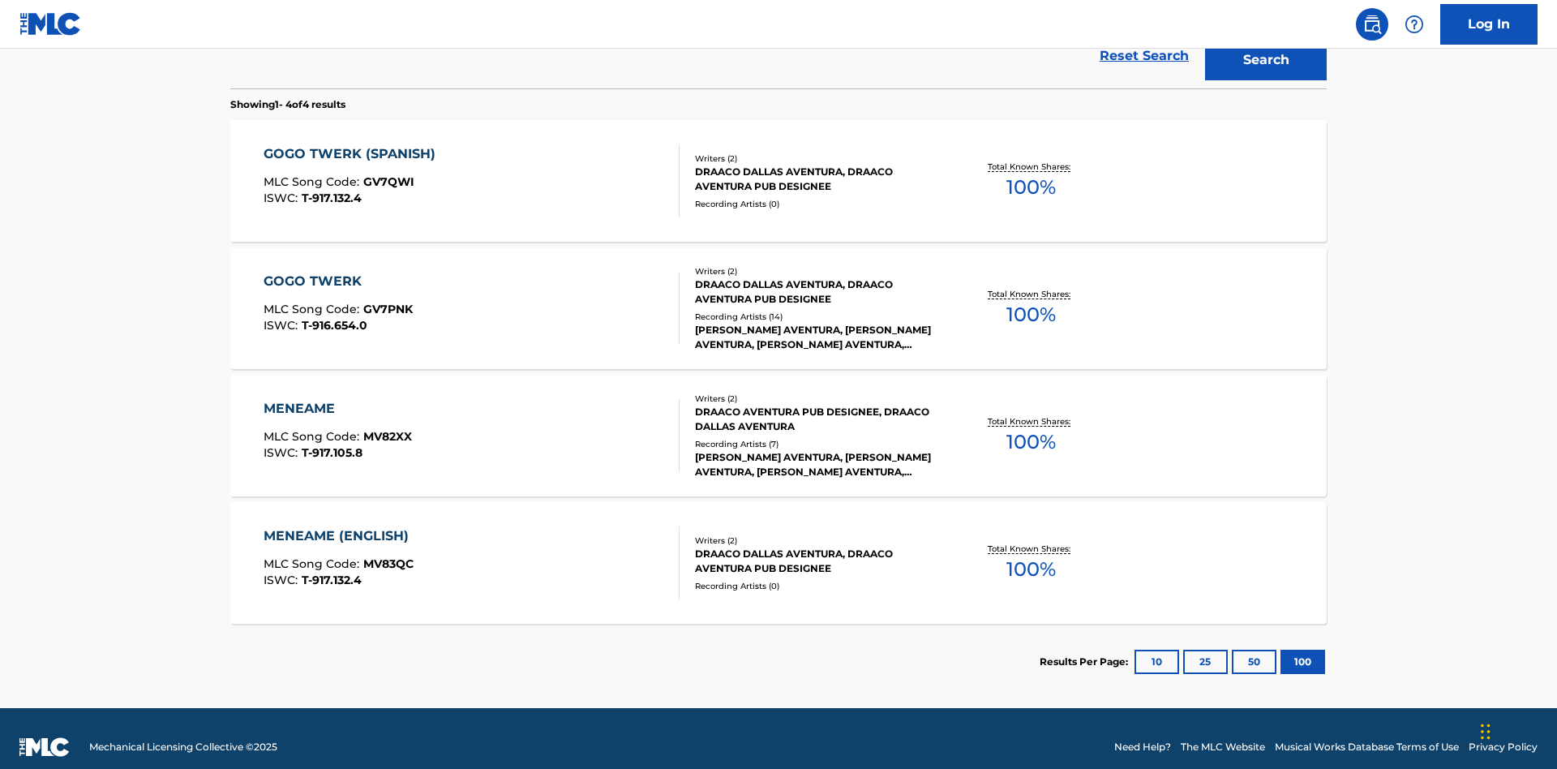
scroll to position [445, 0]
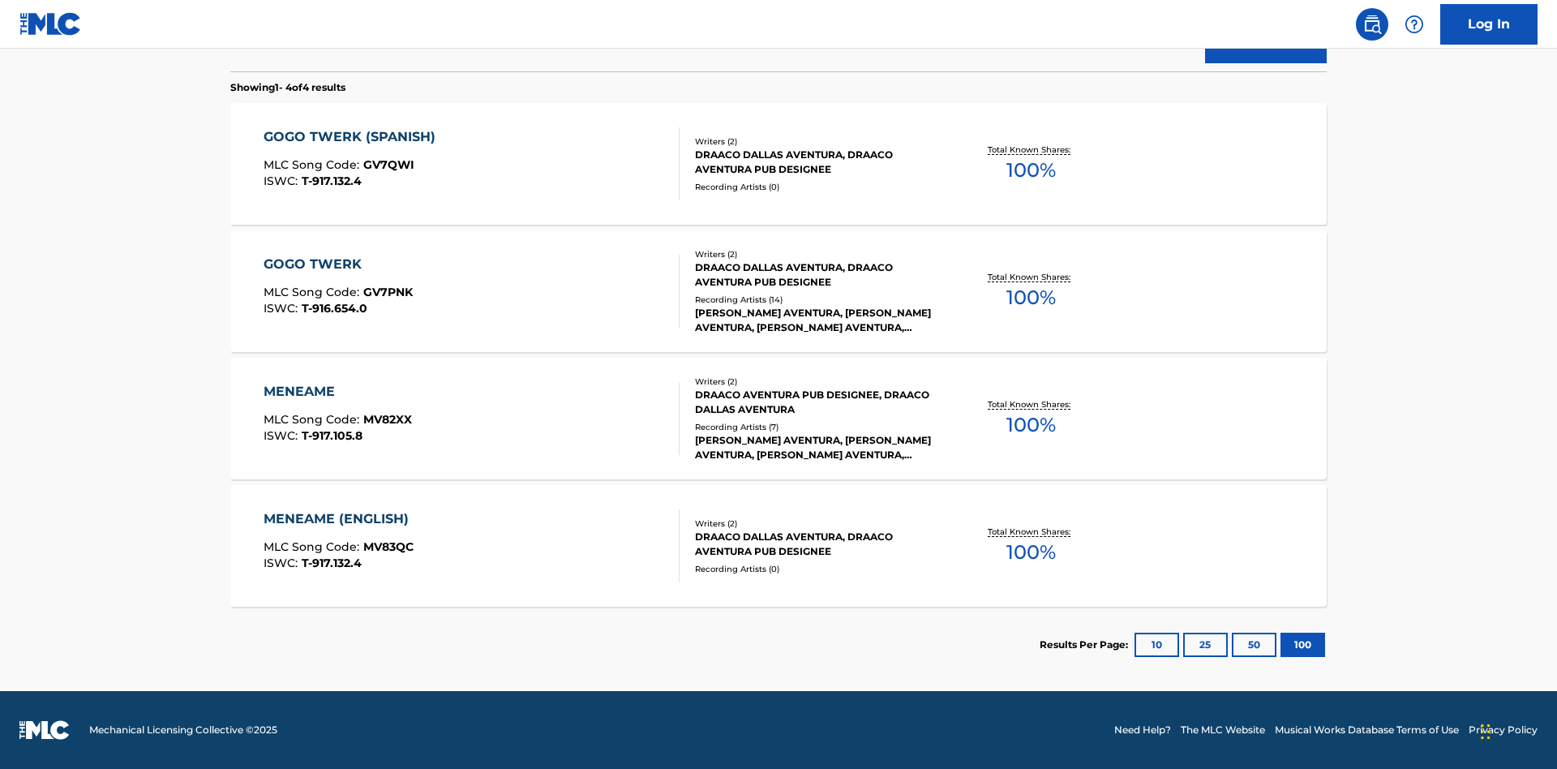
click at [336, 392] on div "MENEAME" at bounding box center [338, 391] width 148 height 19
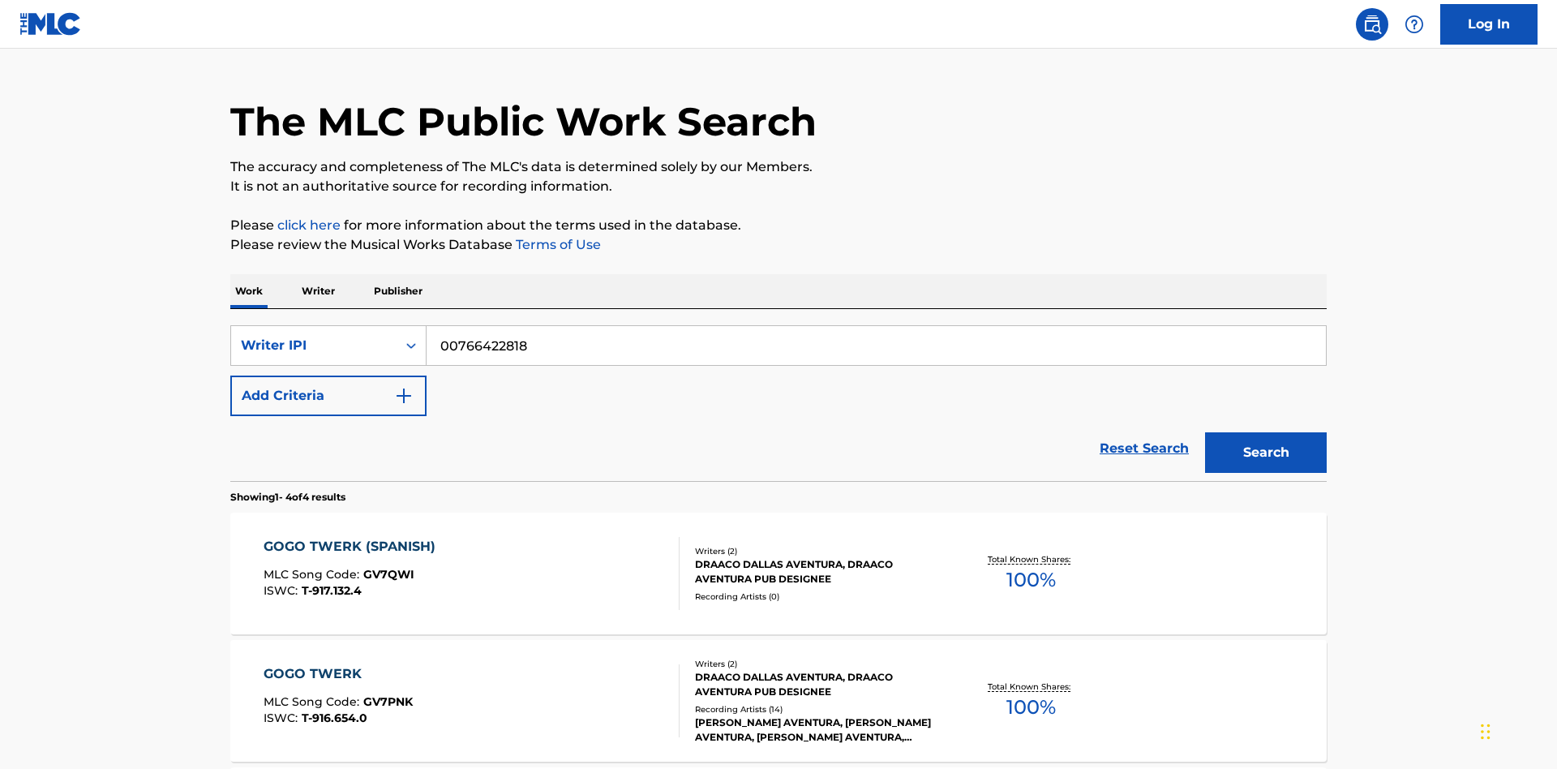
scroll to position [133, 0]
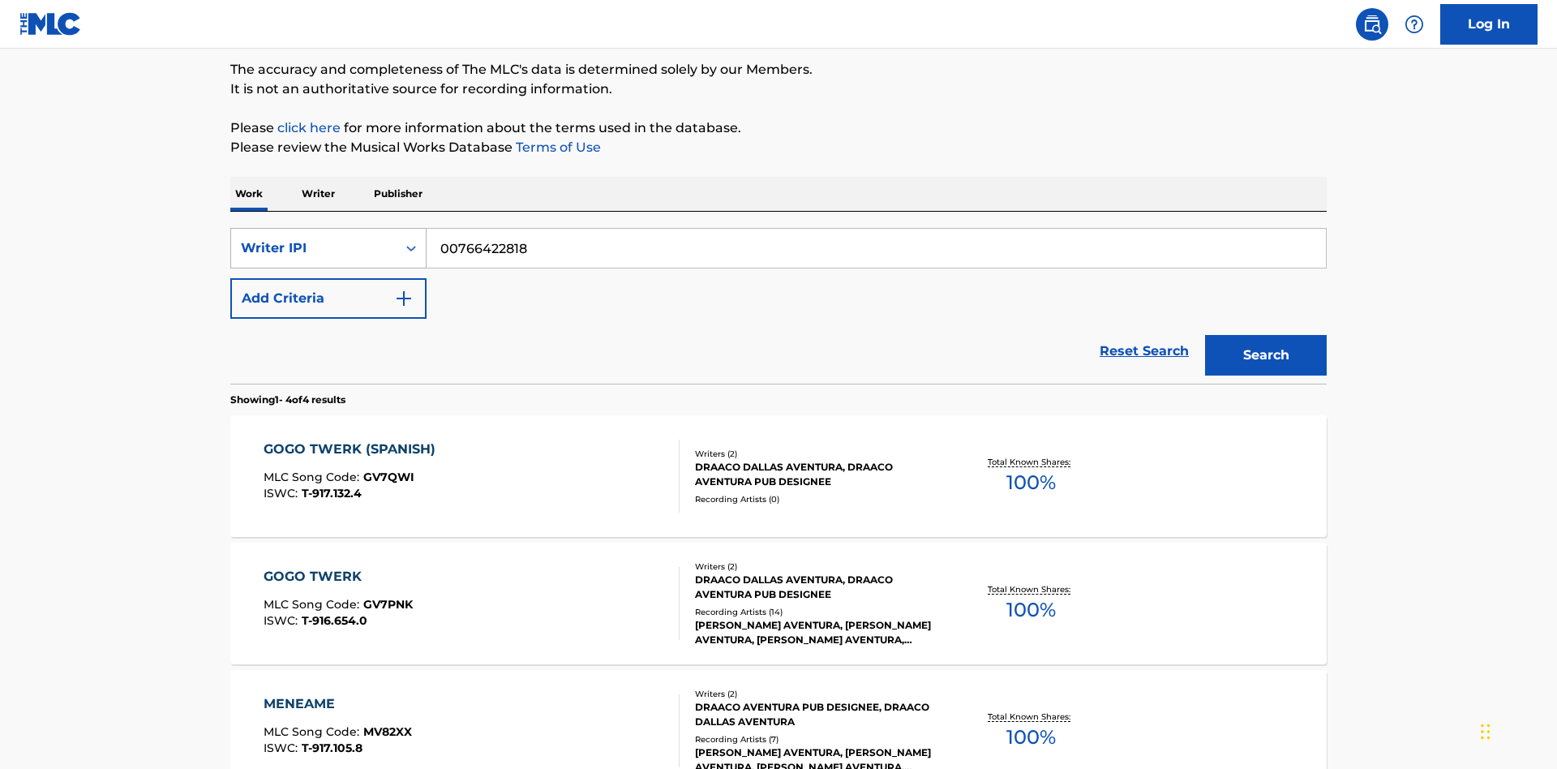
click at [314, 248] on div "Writer IPI" at bounding box center [314, 247] width 146 height 19
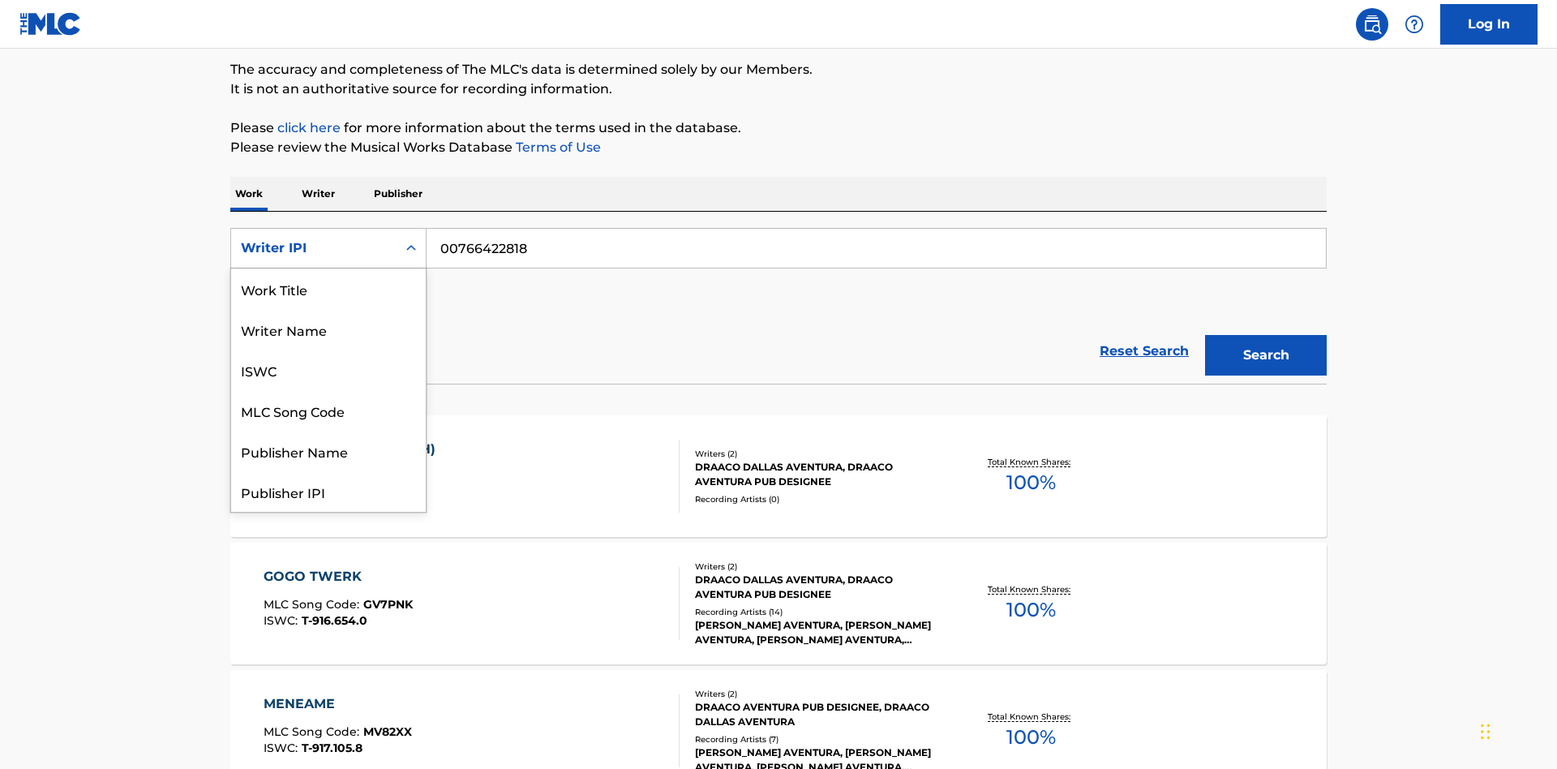
scroll to position [81, 0]
click at [328, 370] on div "Publisher Name" at bounding box center [328, 369] width 195 height 41
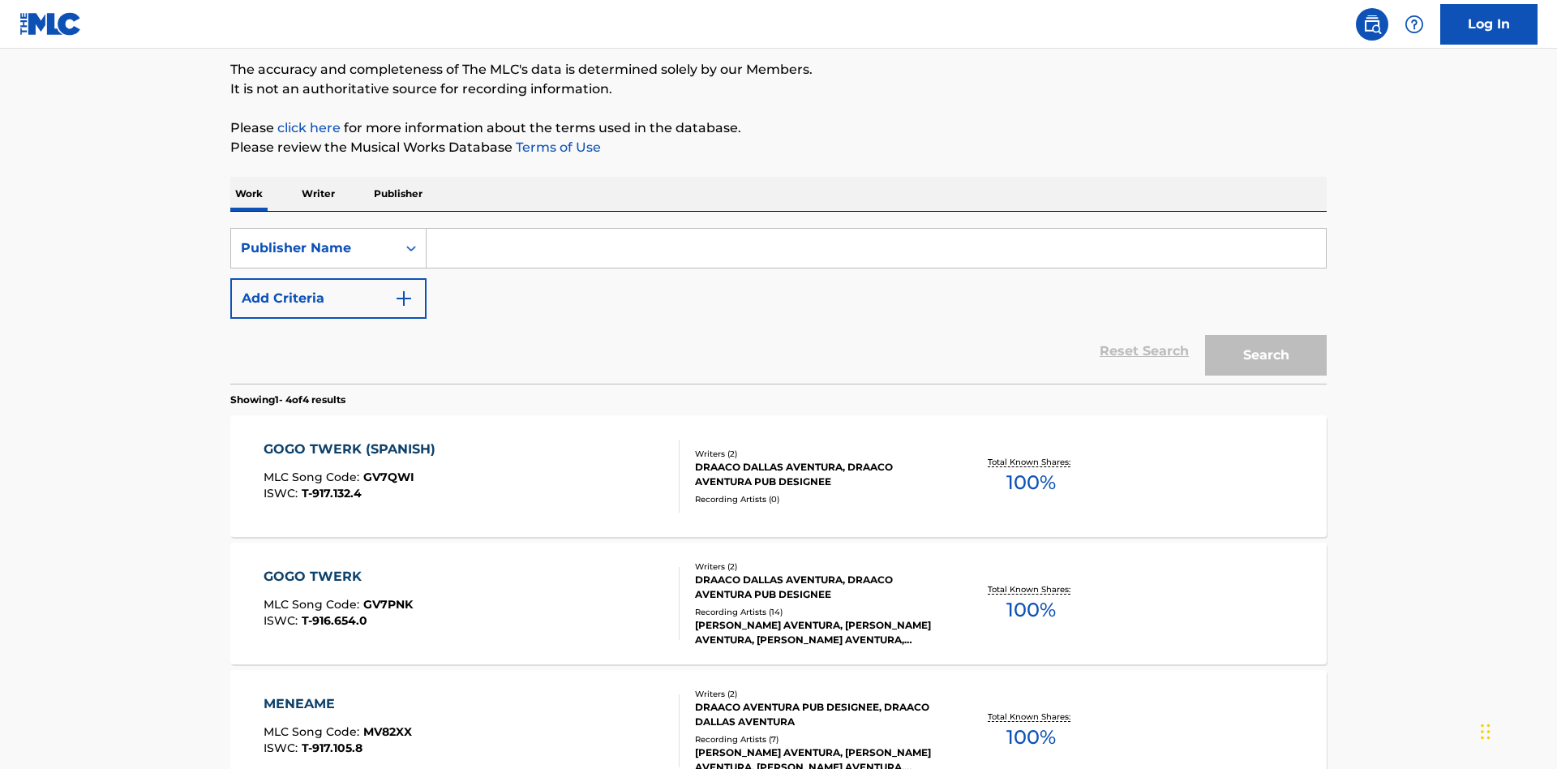
click at [876, 229] on input "Search Form" at bounding box center [875, 248] width 899 height 39
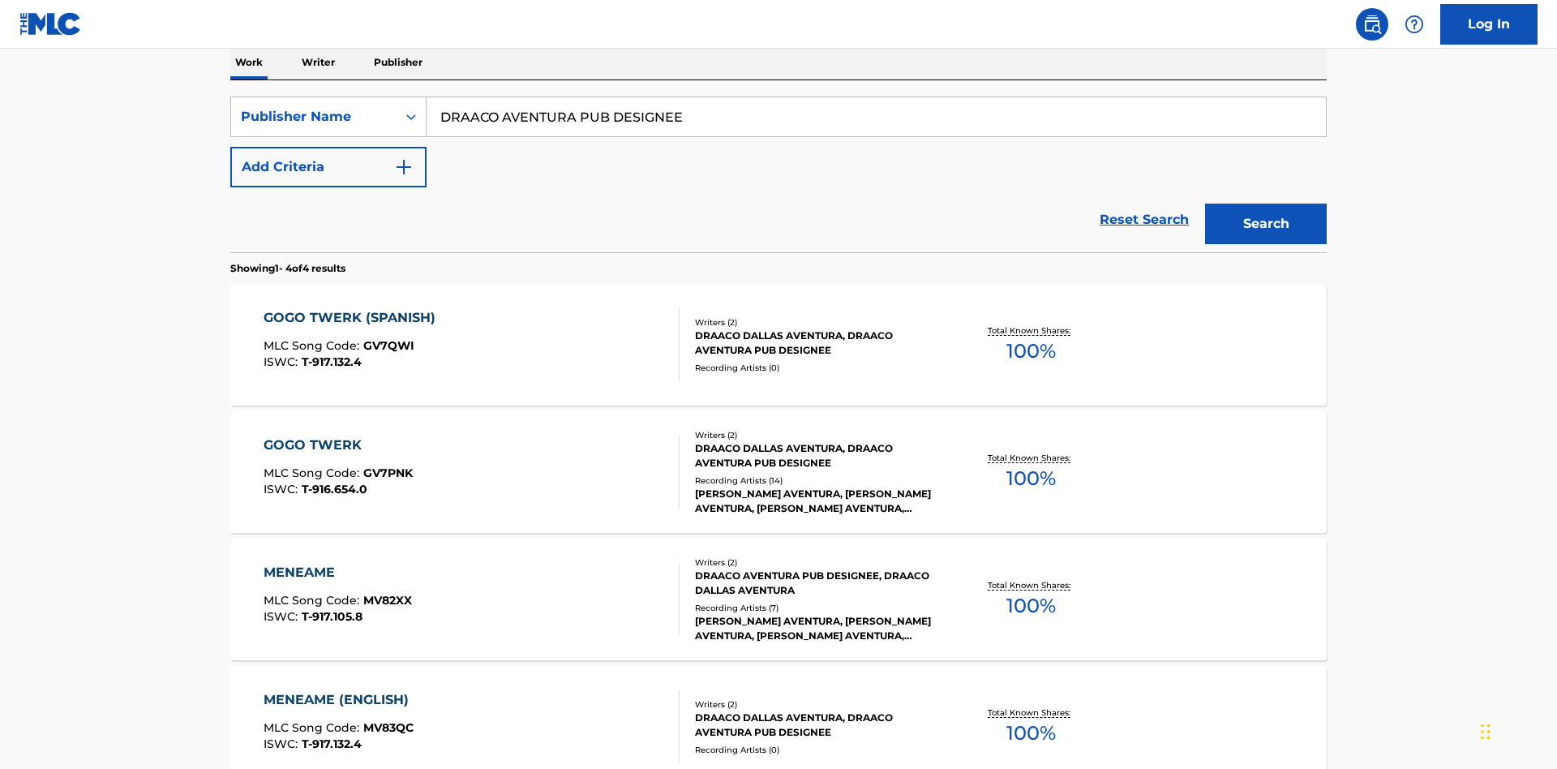
type input "DRAACO AVENTURA PUB DESIGNEE"
click at [1266, 204] on button "Search" at bounding box center [1266, 224] width 122 height 41
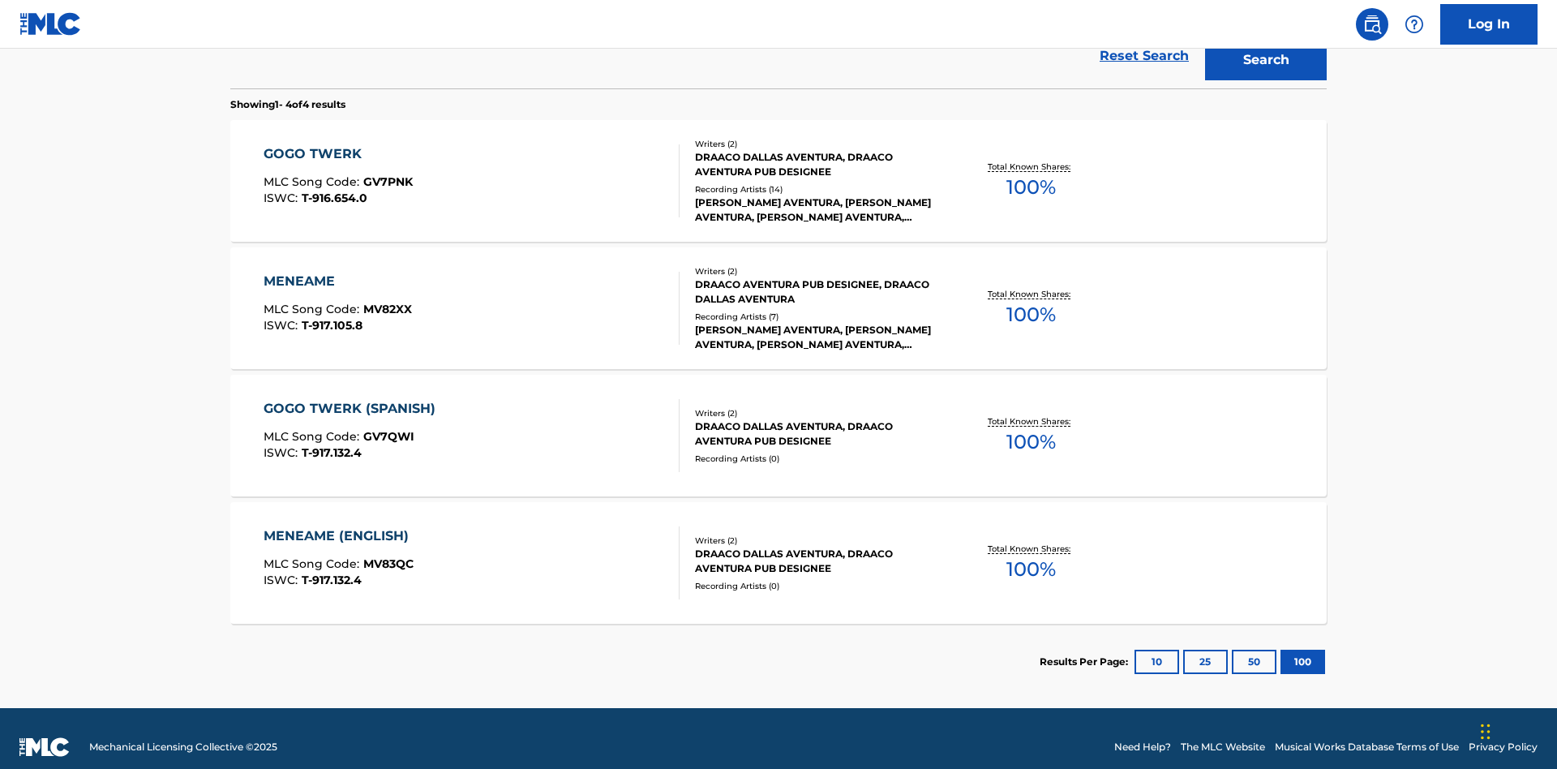
scroll to position [445, 0]
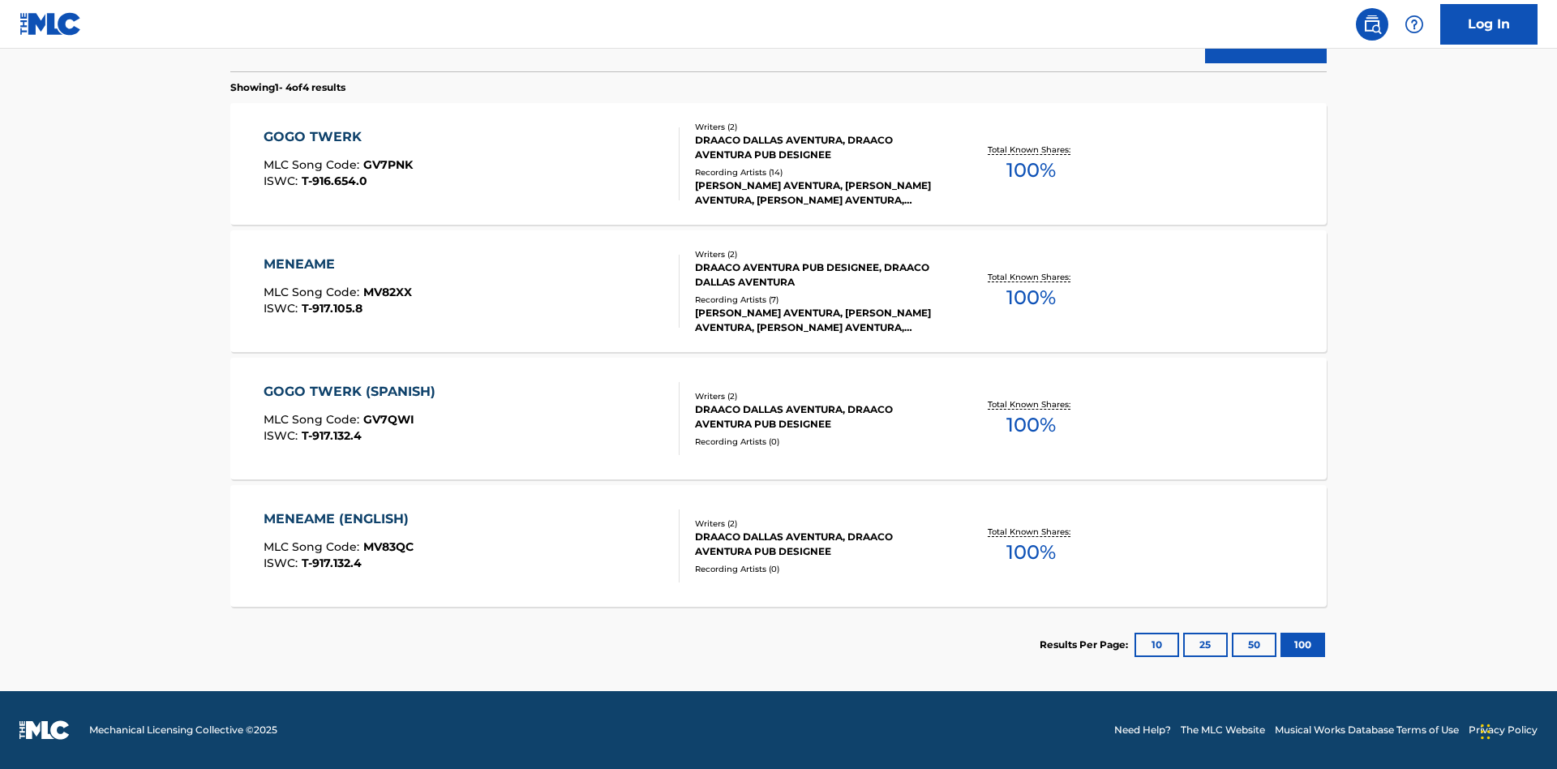
click at [336, 264] on div "MENEAME" at bounding box center [338, 264] width 148 height 19
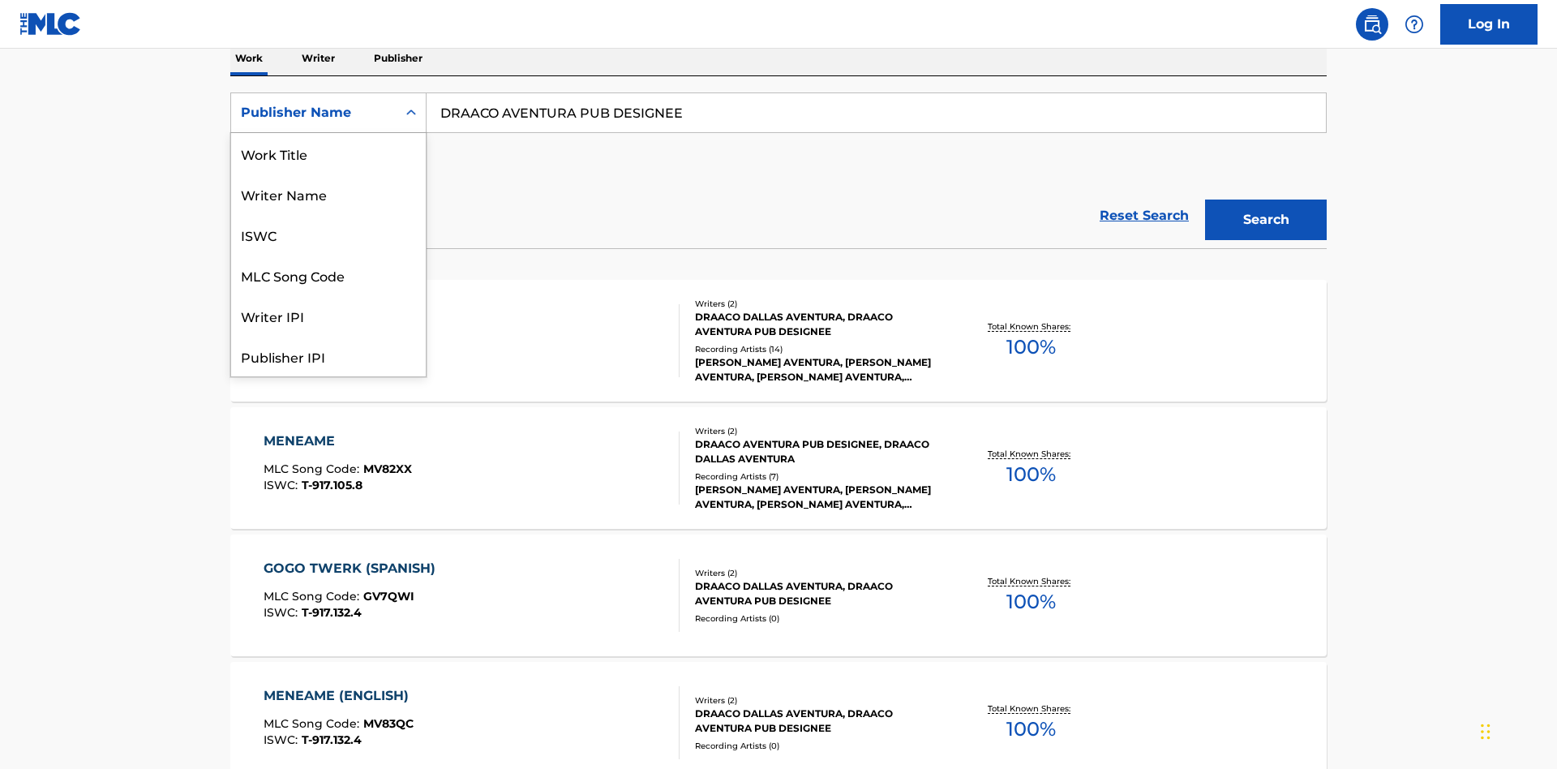
scroll to position [81, 0]
click at [328, 275] on div "Publisher IPI" at bounding box center [328, 275] width 195 height 41
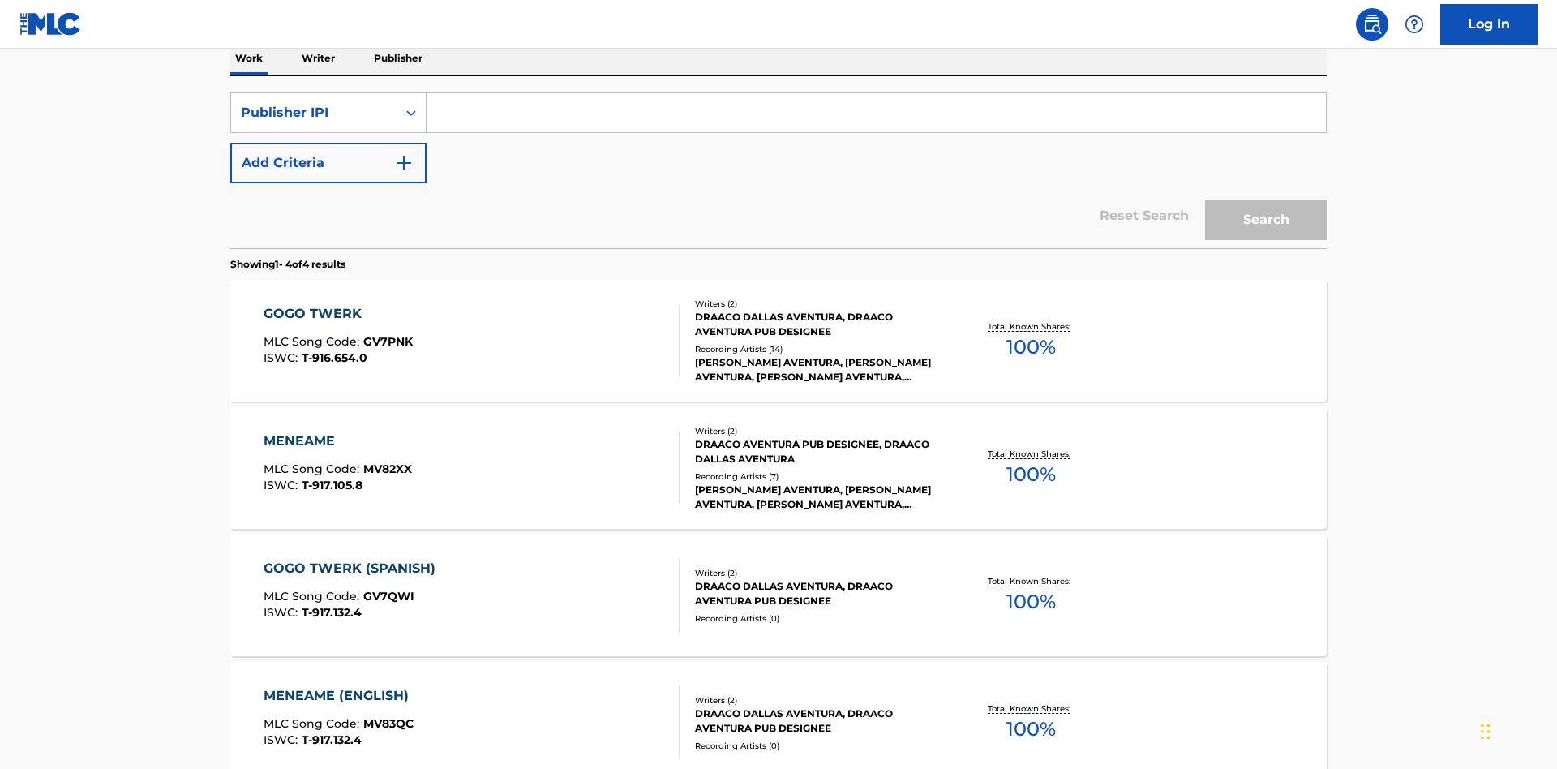
click at [876, 117] on input "Search Form" at bounding box center [875, 112] width 899 height 39
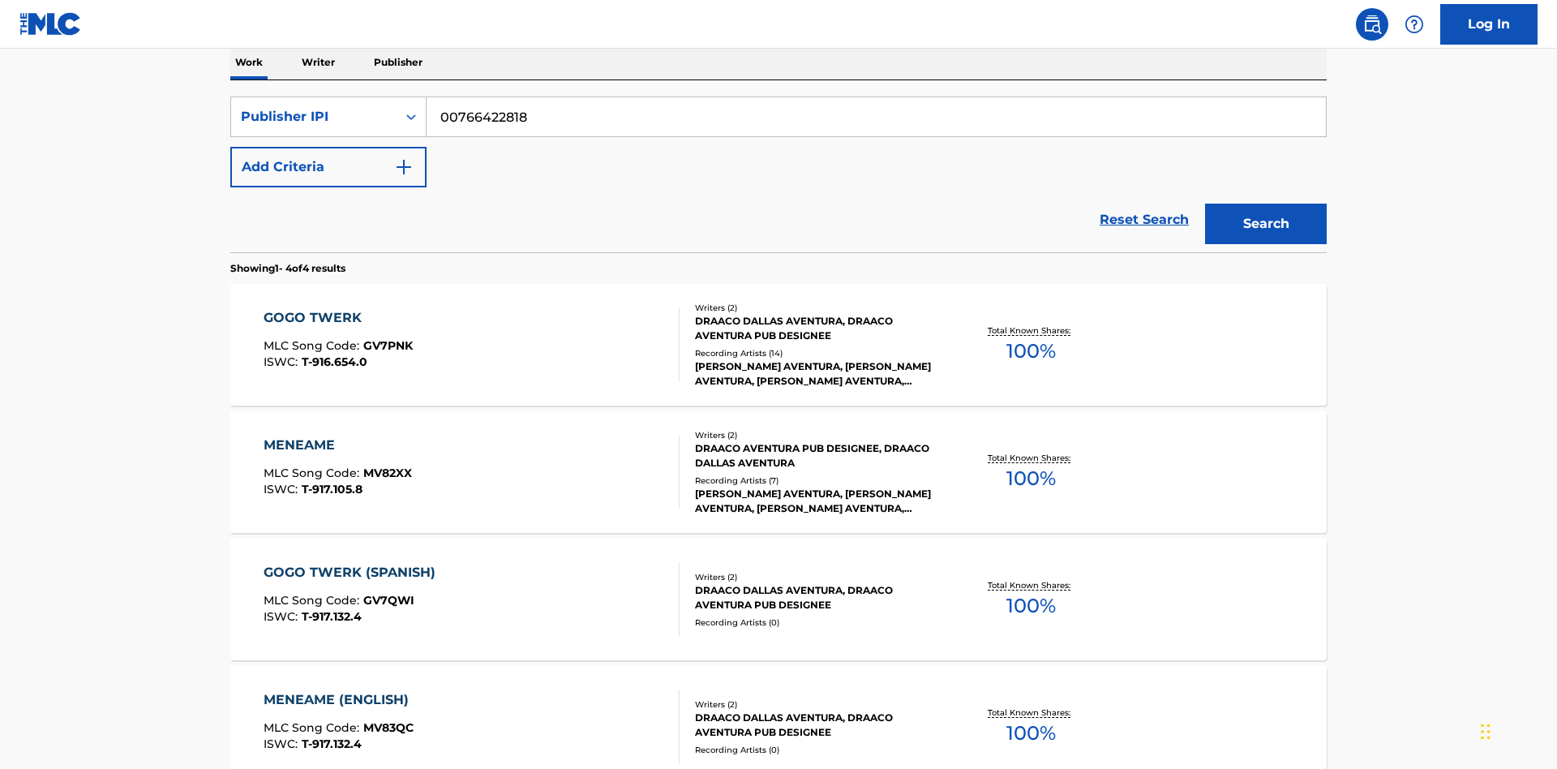
type input "00766422818"
click at [1266, 204] on button "Search" at bounding box center [1266, 224] width 122 height 41
